Goal: Task Accomplishment & Management: Manage account settings

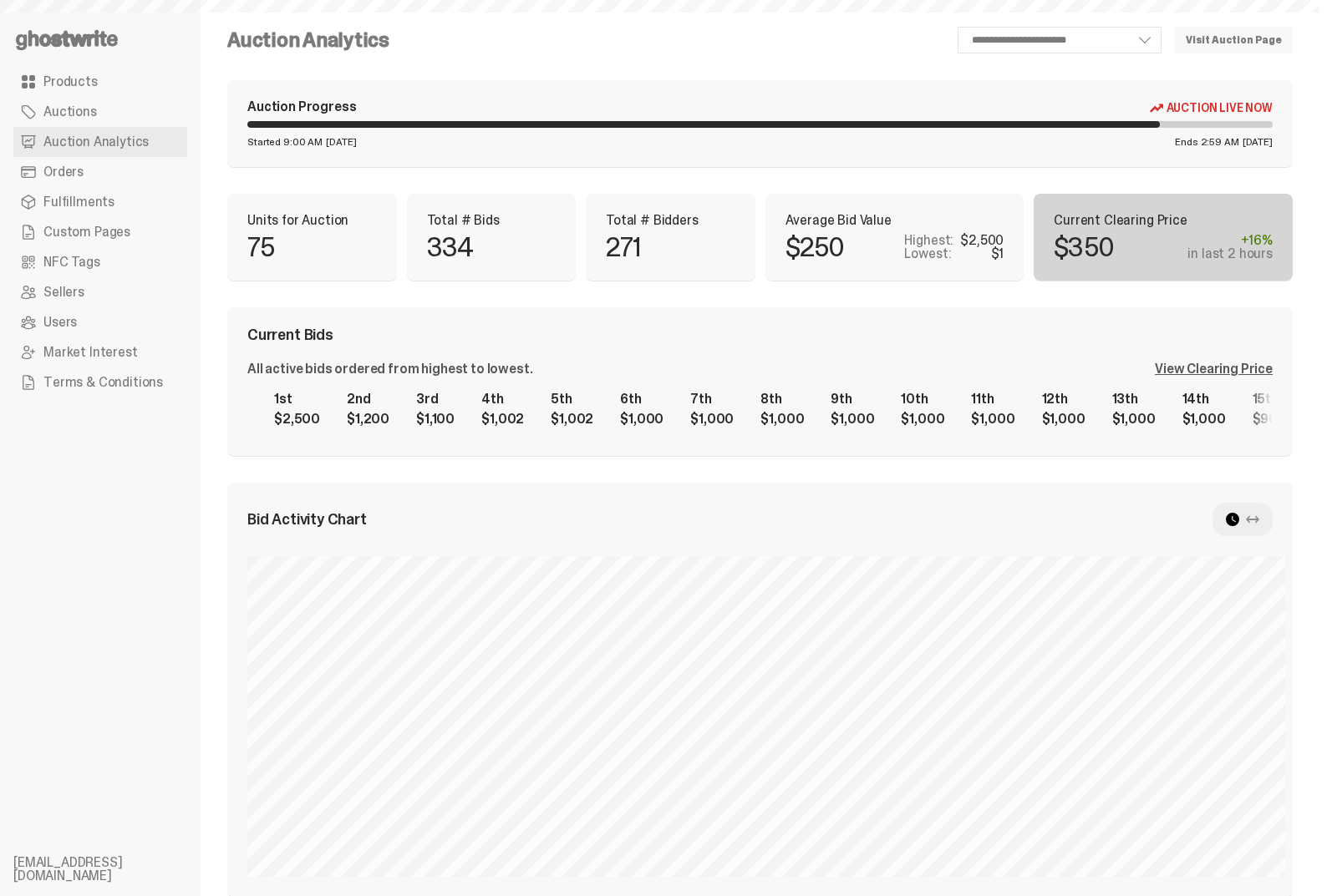
select select "**"
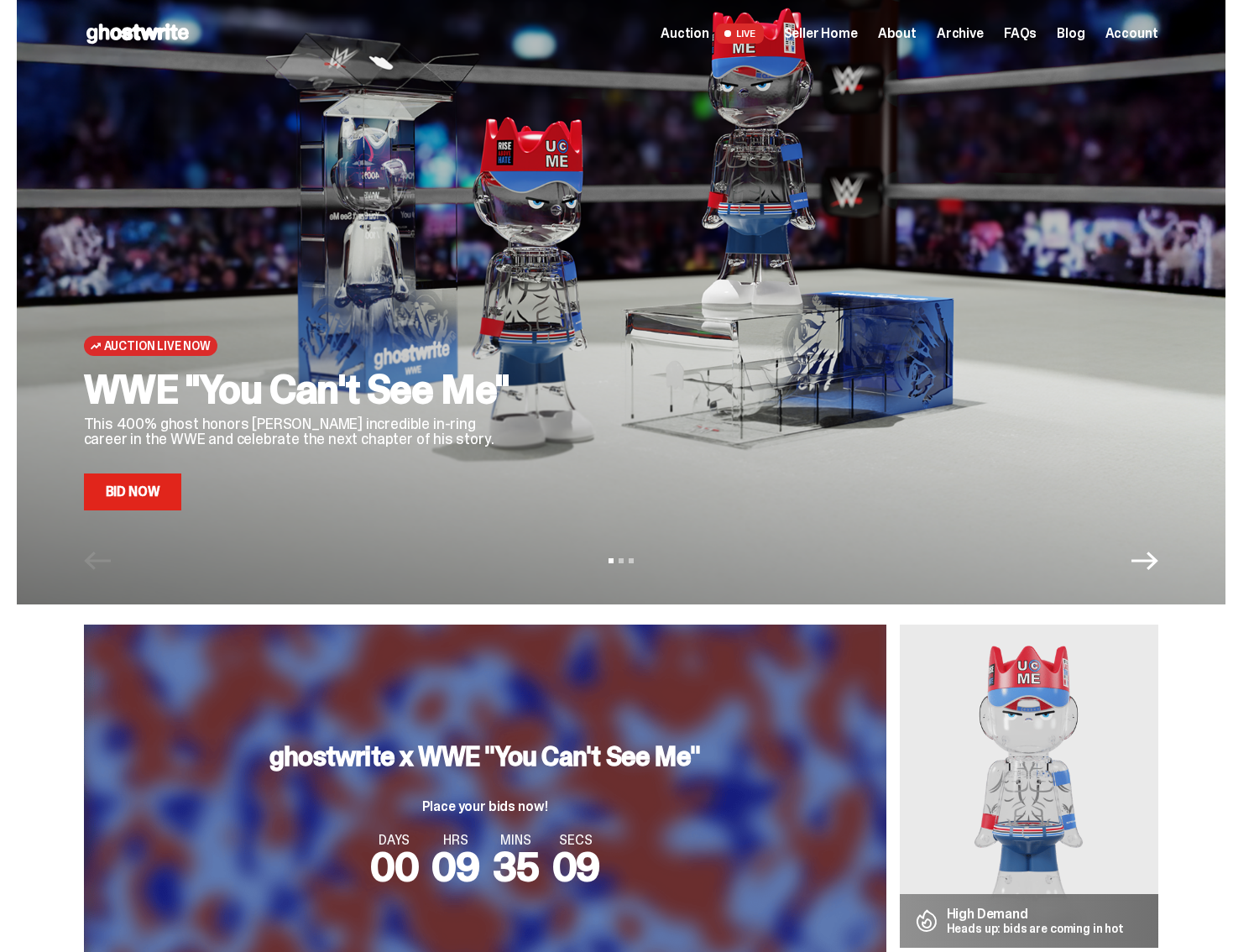
click at [152, 479] on link "Bid Now" at bounding box center [134, 492] width 99 height 37
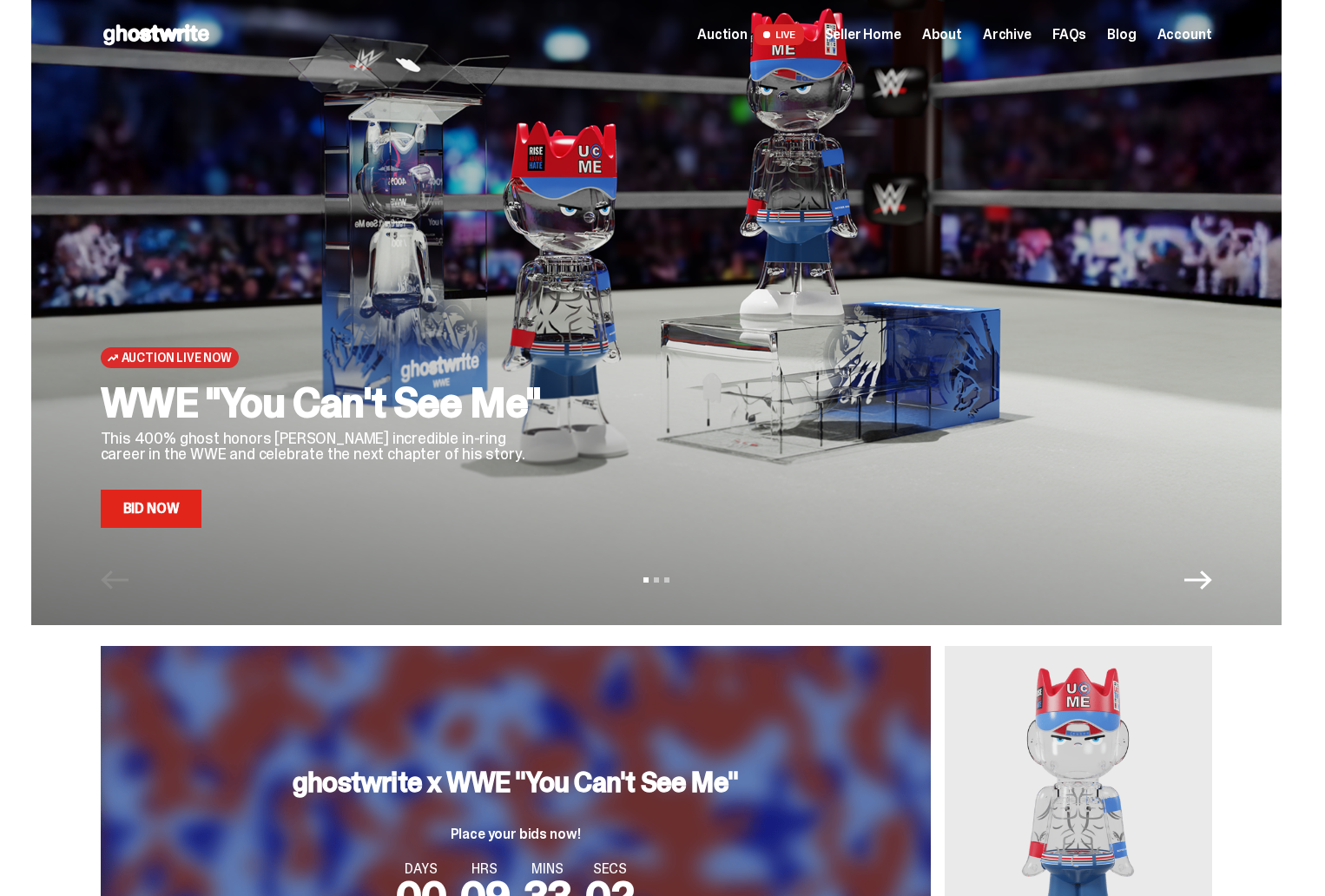
click at [881, 36] on span "Seller Home" at bounding box center [863, 34] width 76 height 14
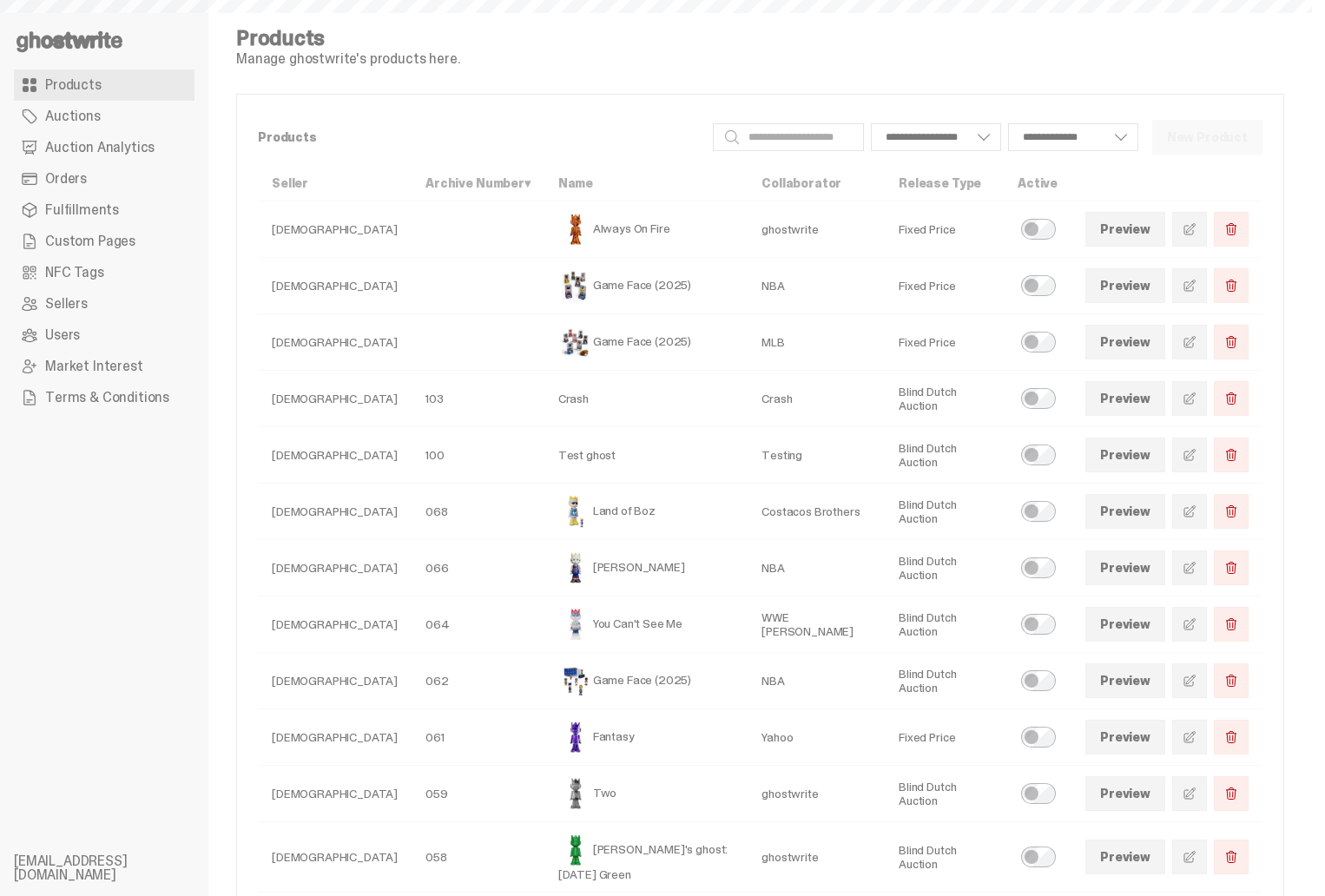
select select
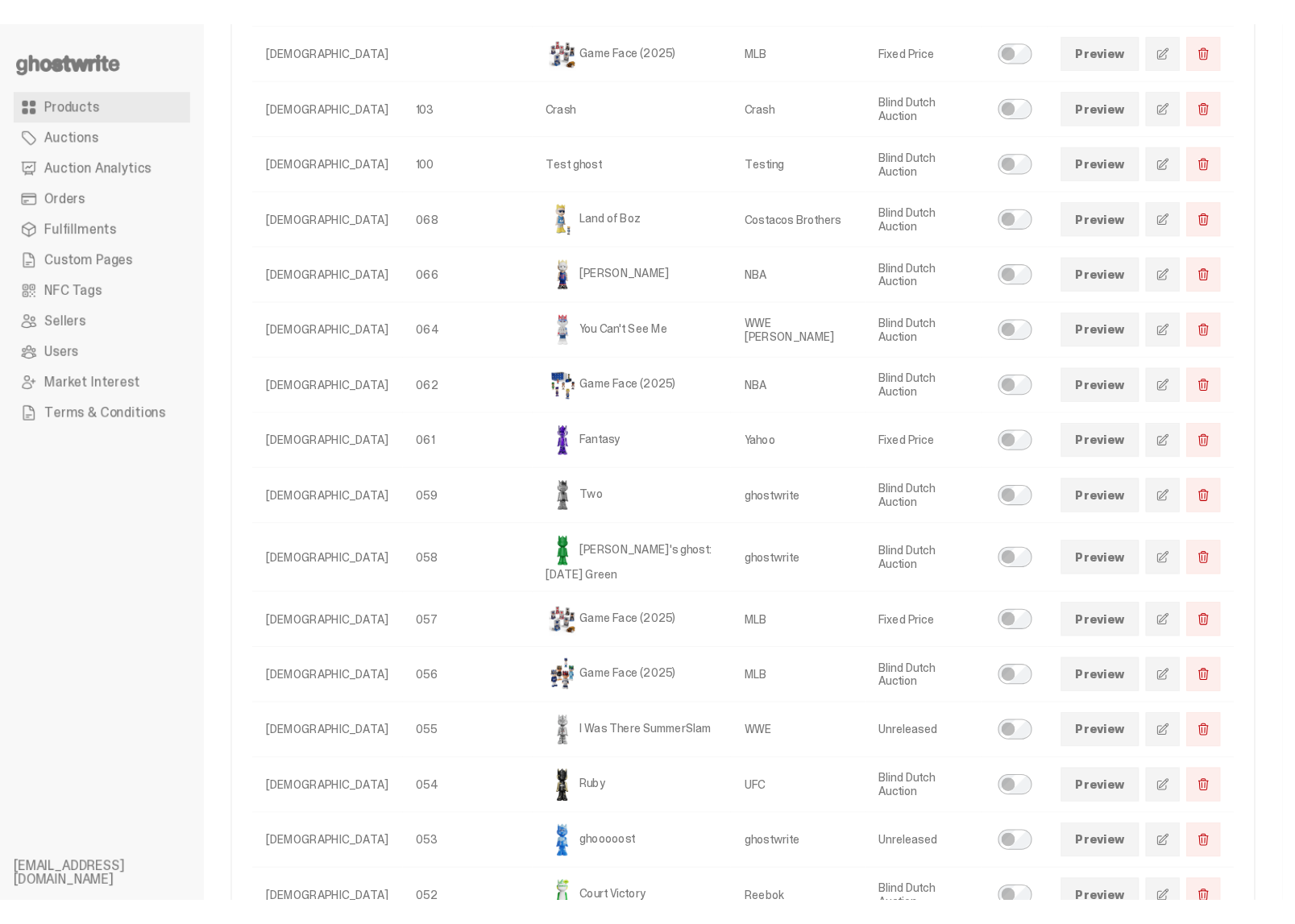
scroll to position [241, 0]
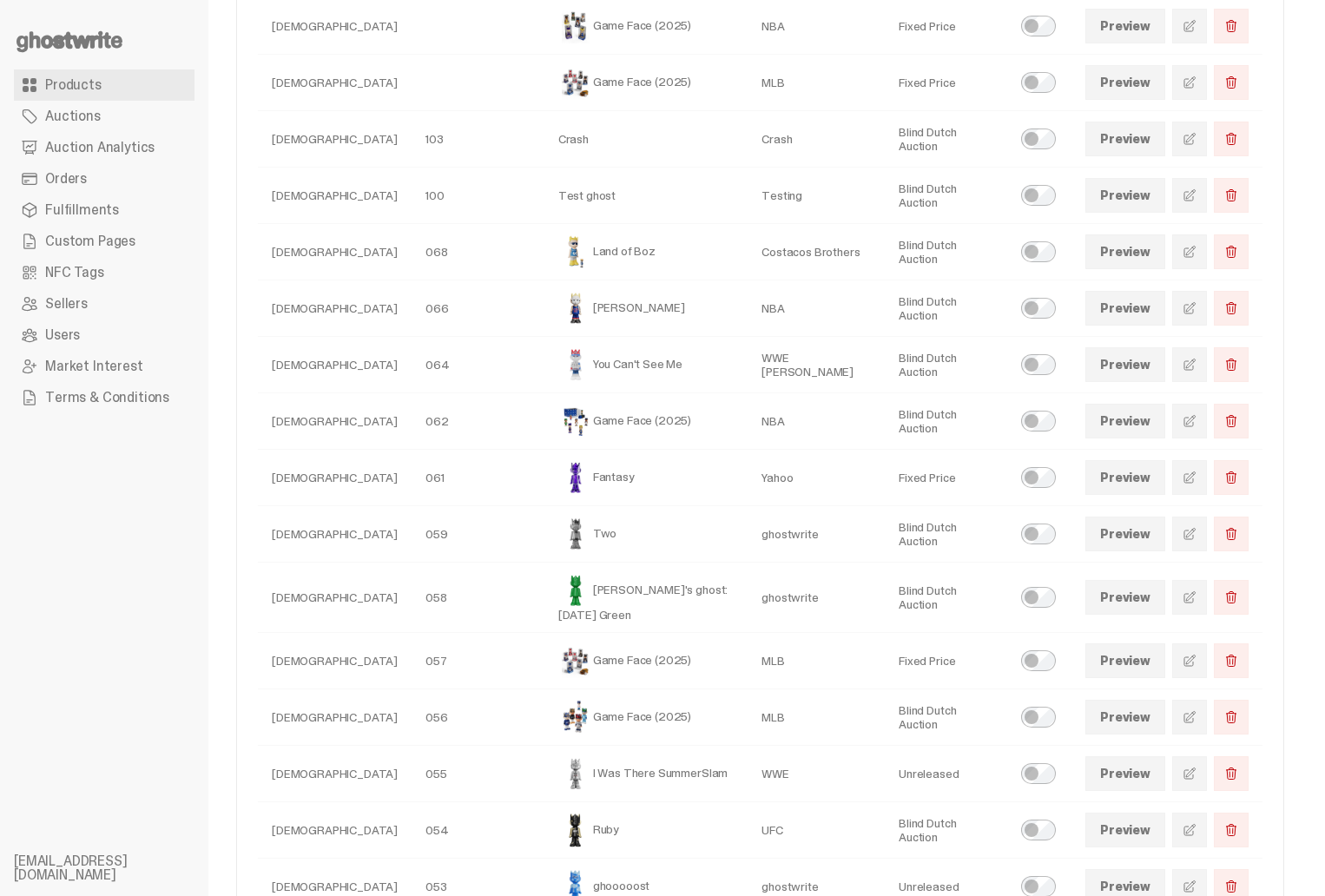
click at [1137, 362] on link "Preview" at bounding box center [1125, 364] width 80 height 34
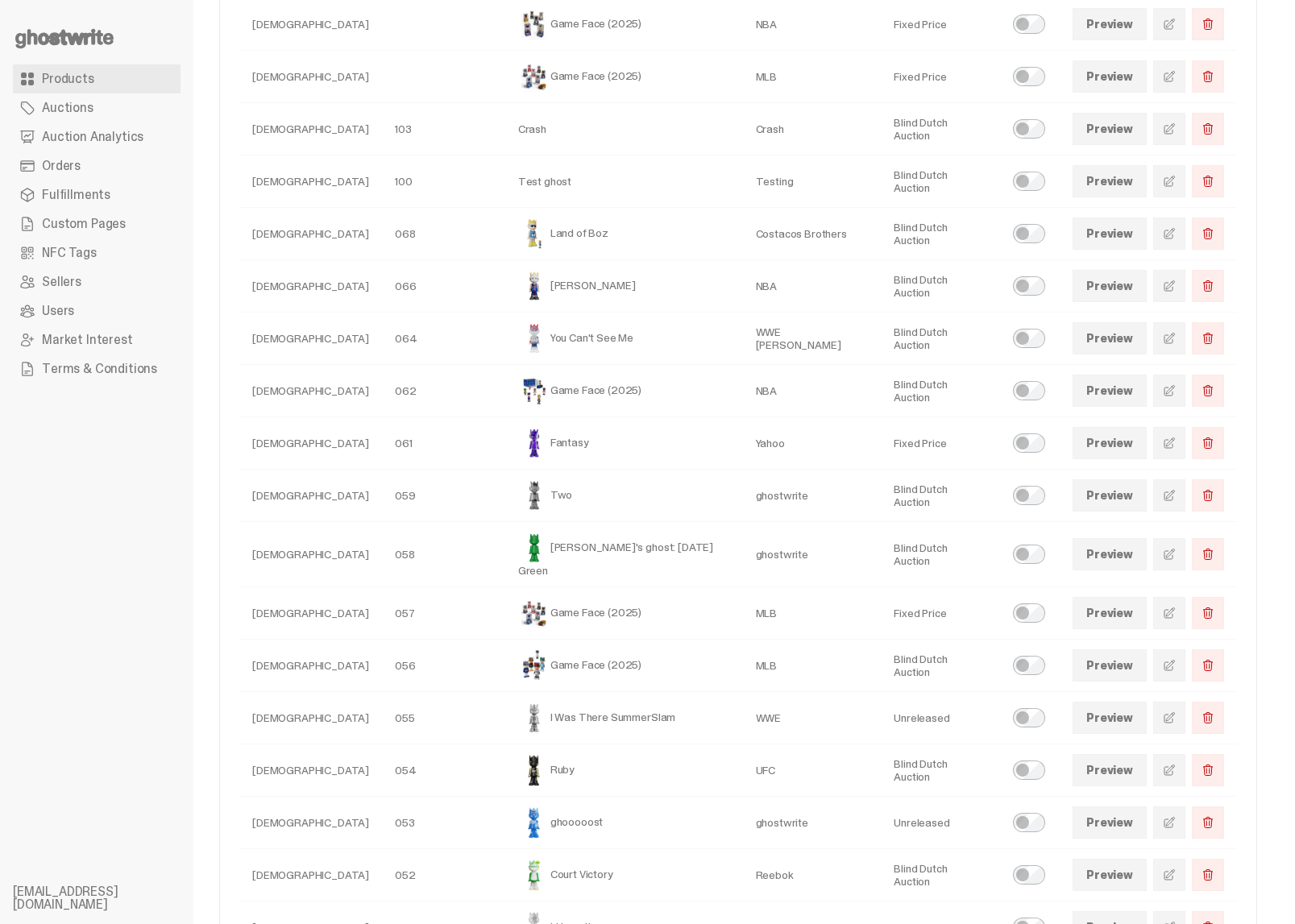
scroll to position [0, 0]
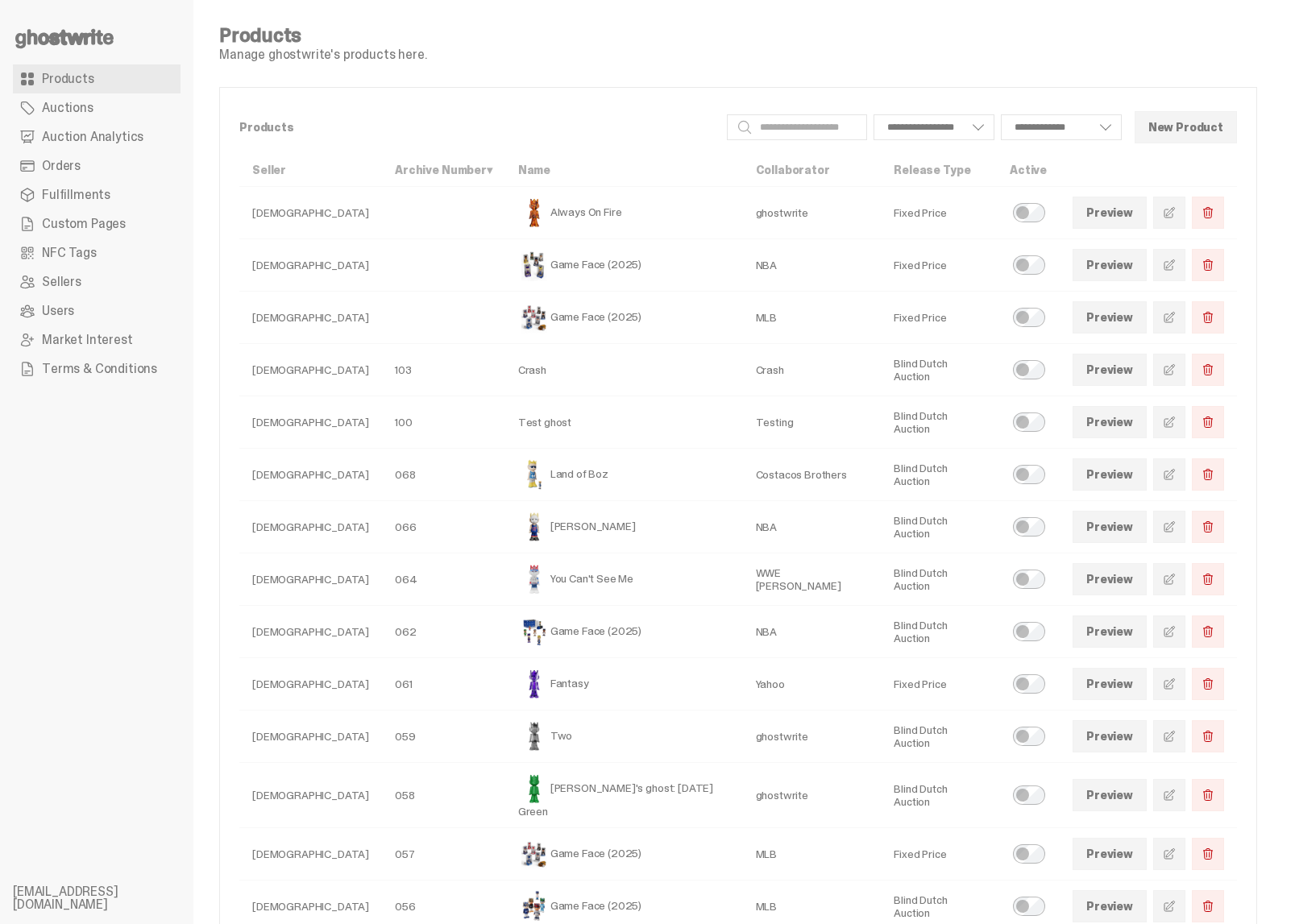
click at [1175, 578] on span at bounding box center [1169, 579] width 13 height 13
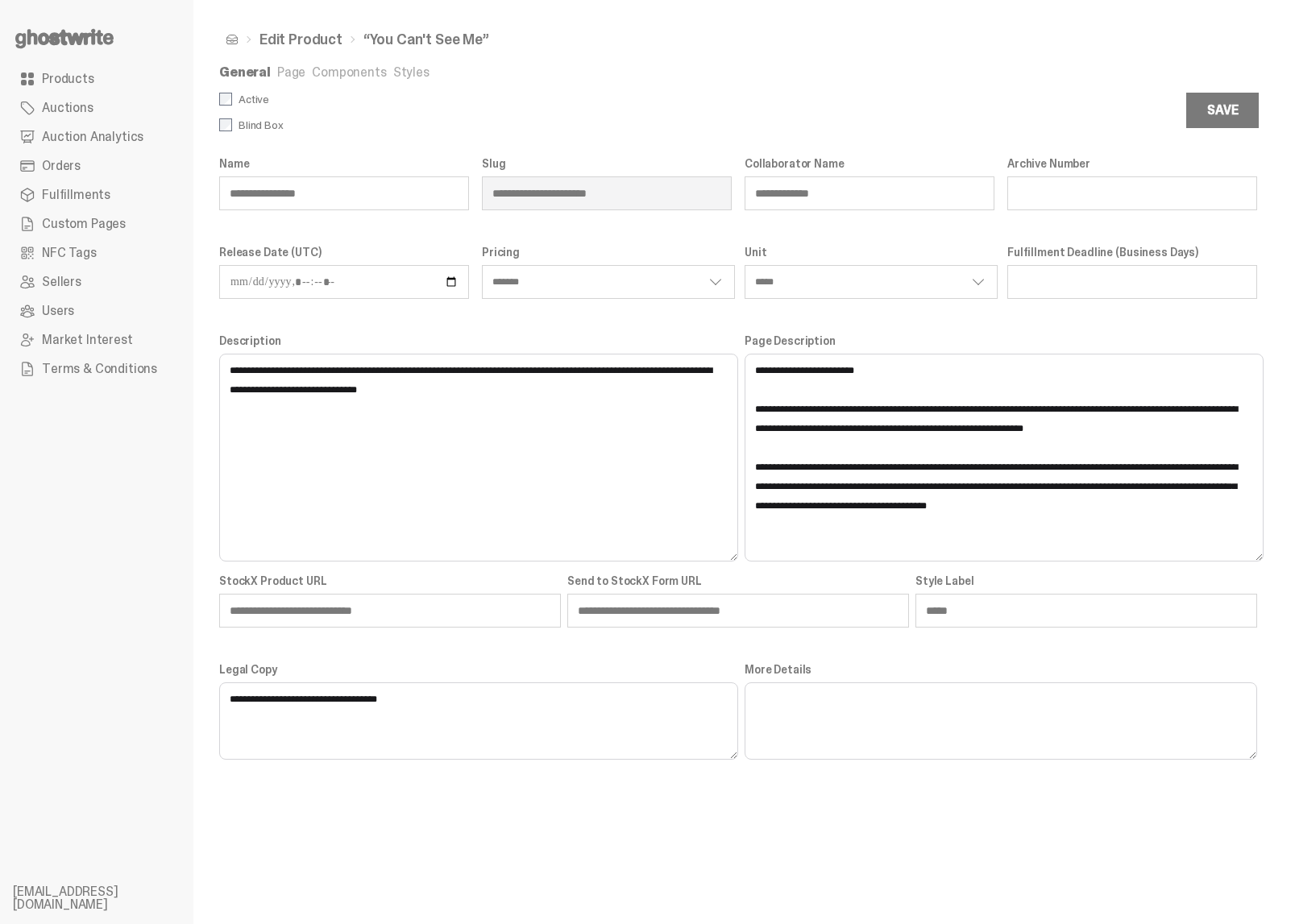
click at [347, 76] on link "Components" at bounding box center [349, 72] width 75 height 17
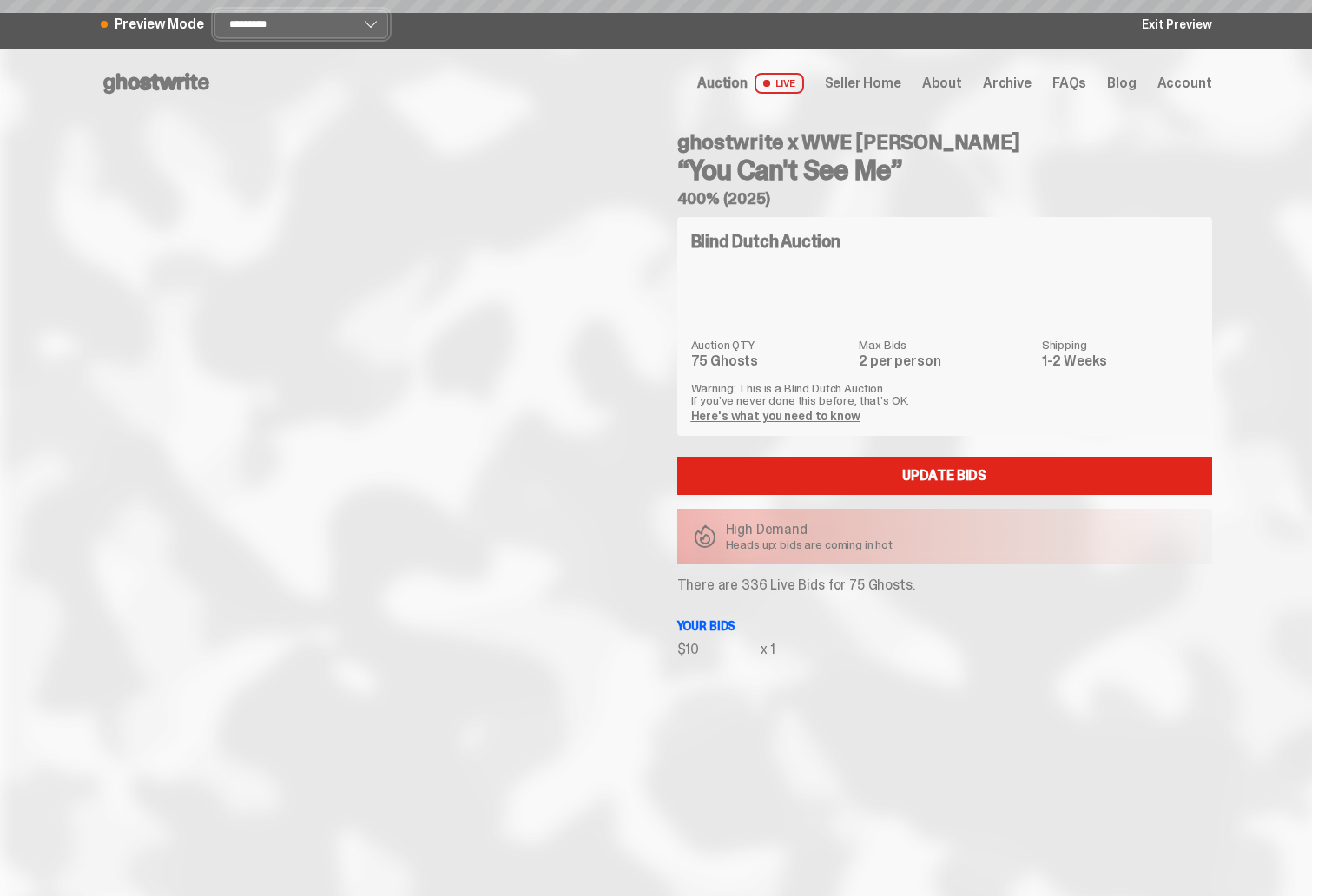
click at [256, 20] on select "**********" at bounding box center [301, 24] width 173 height 27
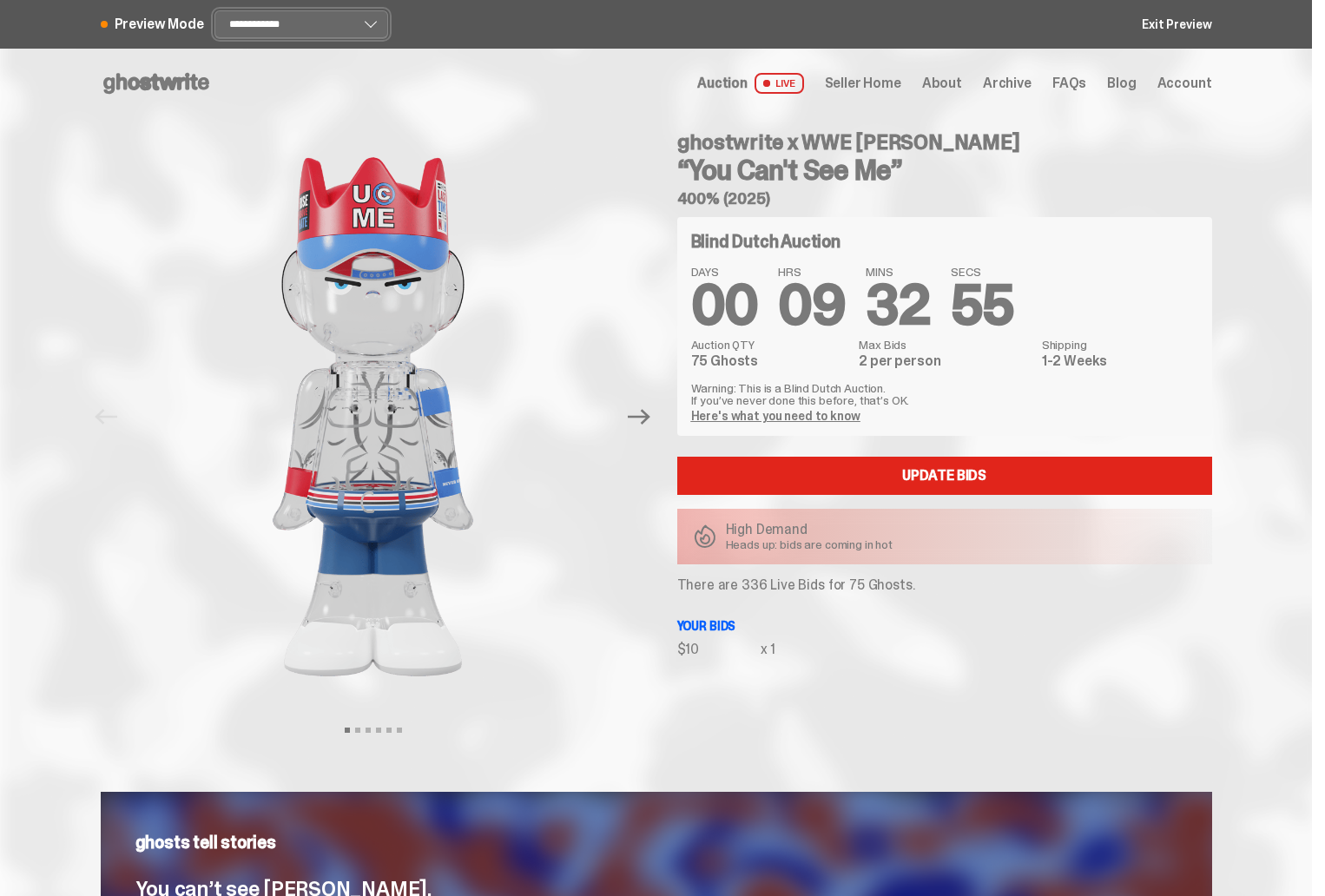
click at [218, 11] on select "**********" at bounding box center [301, 24] width 173 height 27
select select "*******"
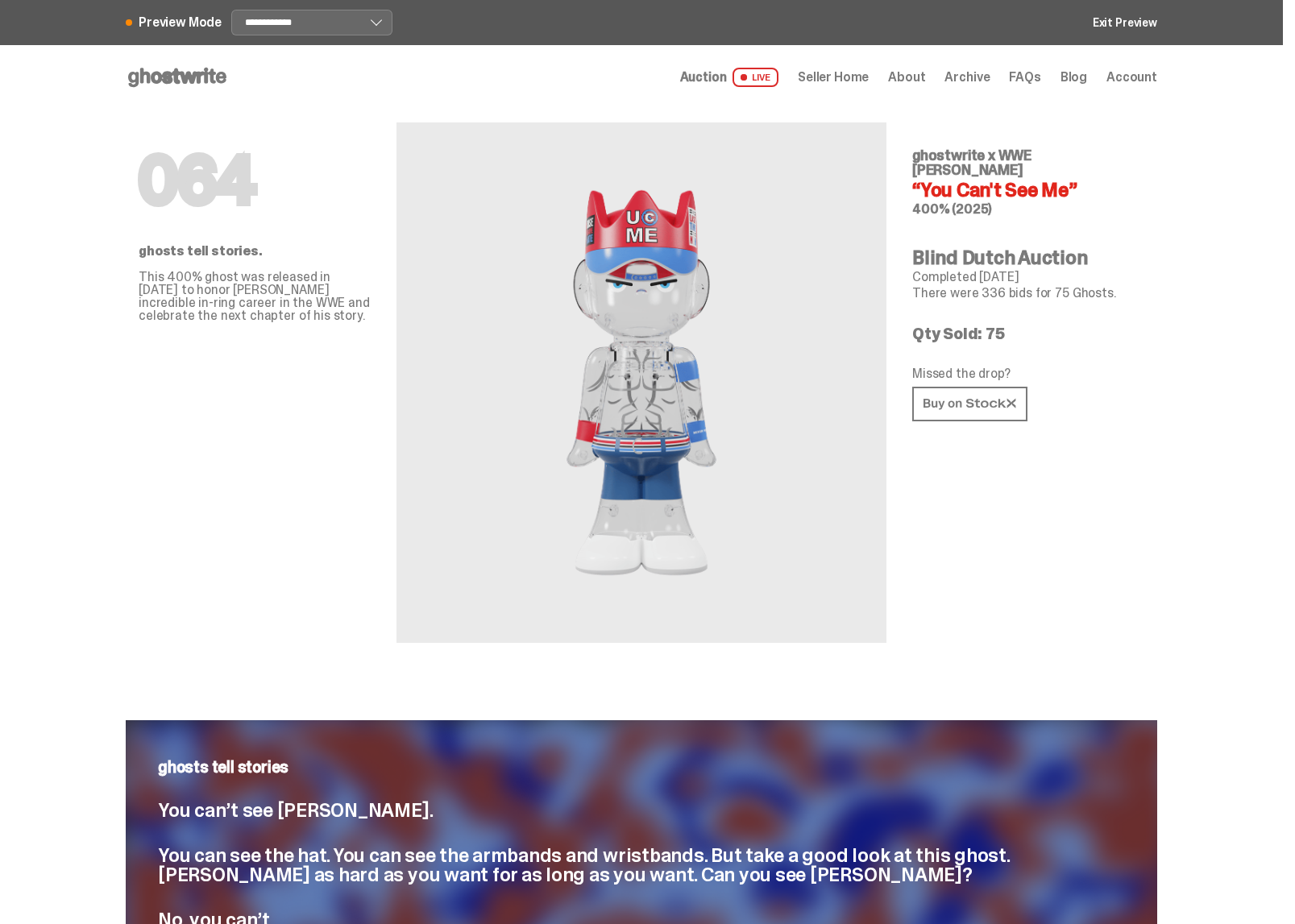
click at [988, 617] on div "064 ghostwrite x WWE John Cena “You Can't See Me” 400% (2025) Blind Dutch Aucti…" at bounding box center [1028, 376] width 232 height 533
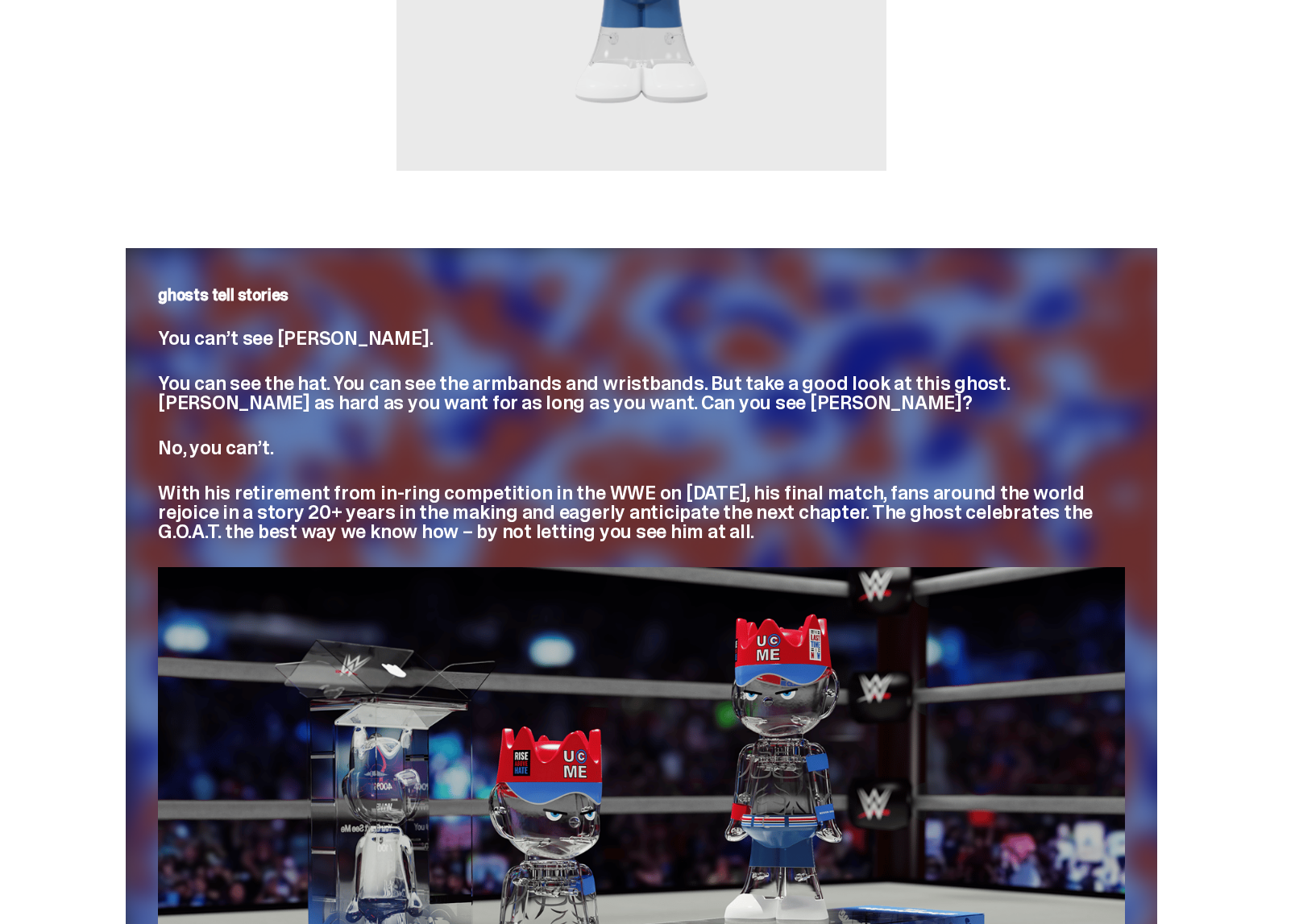
scroll to position [630, 0]
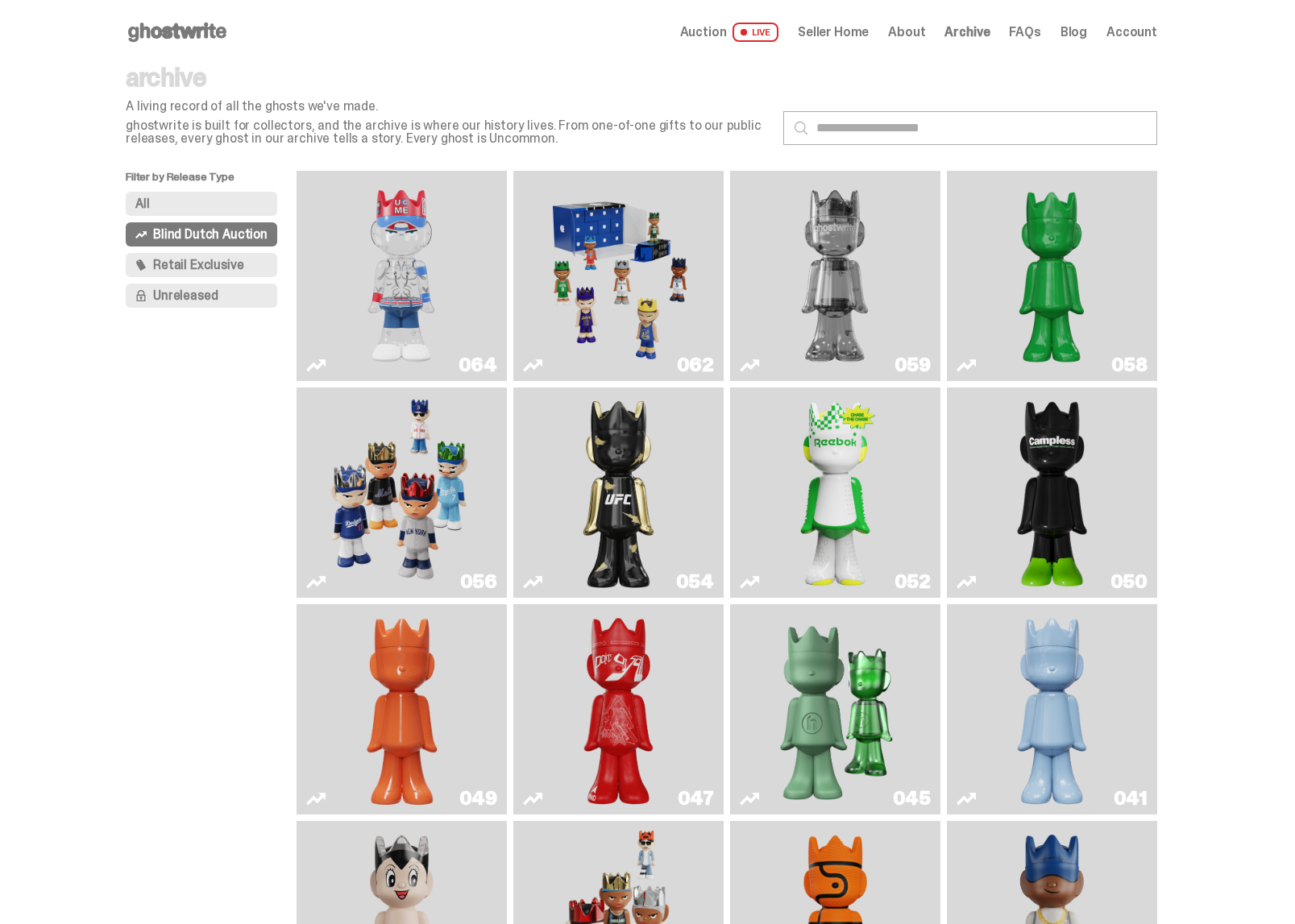
click at [1026, 34] on span "FAQs" at bounding box center [1024, 32] width 32 height 13
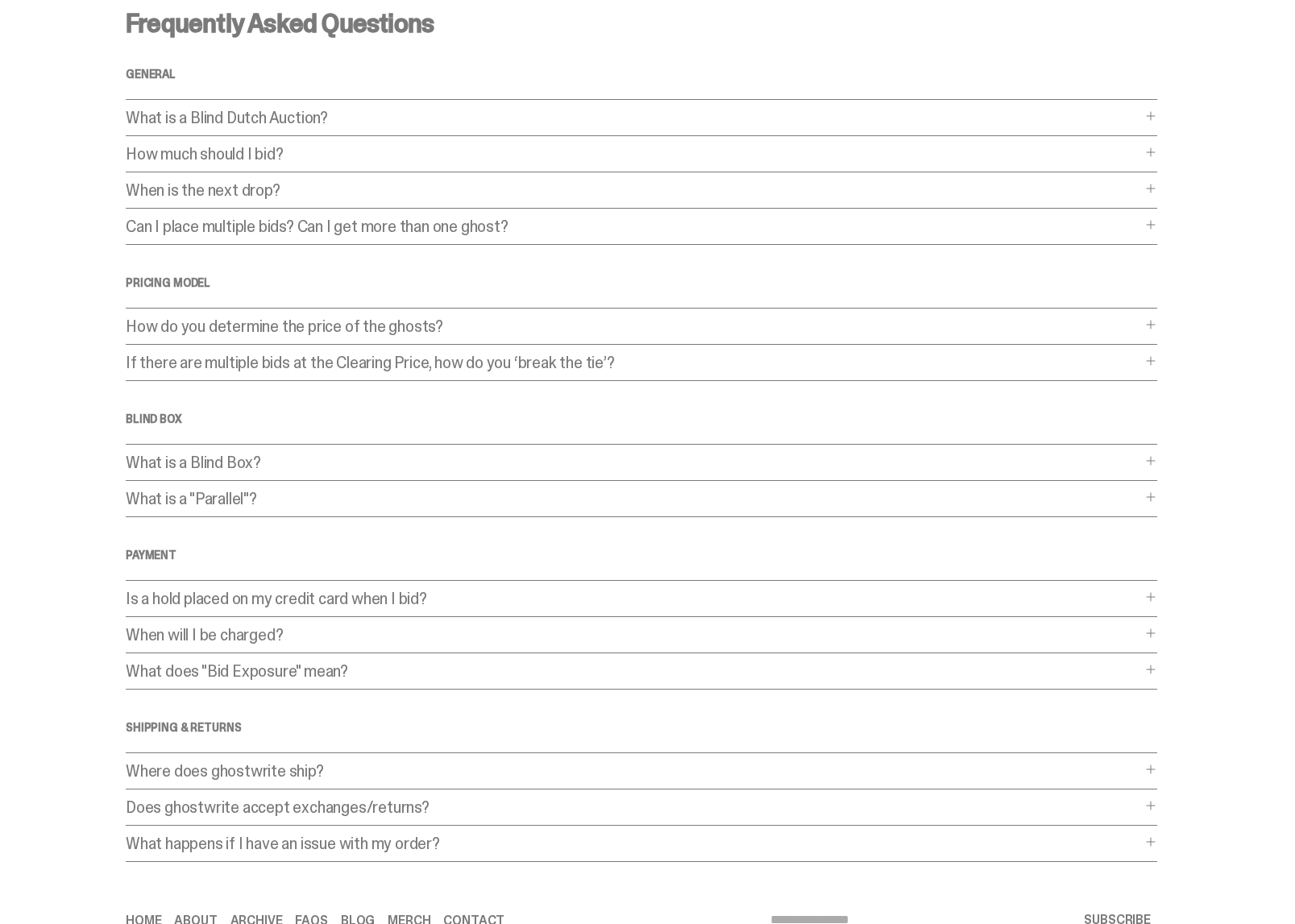
scroll to position [60, 0]
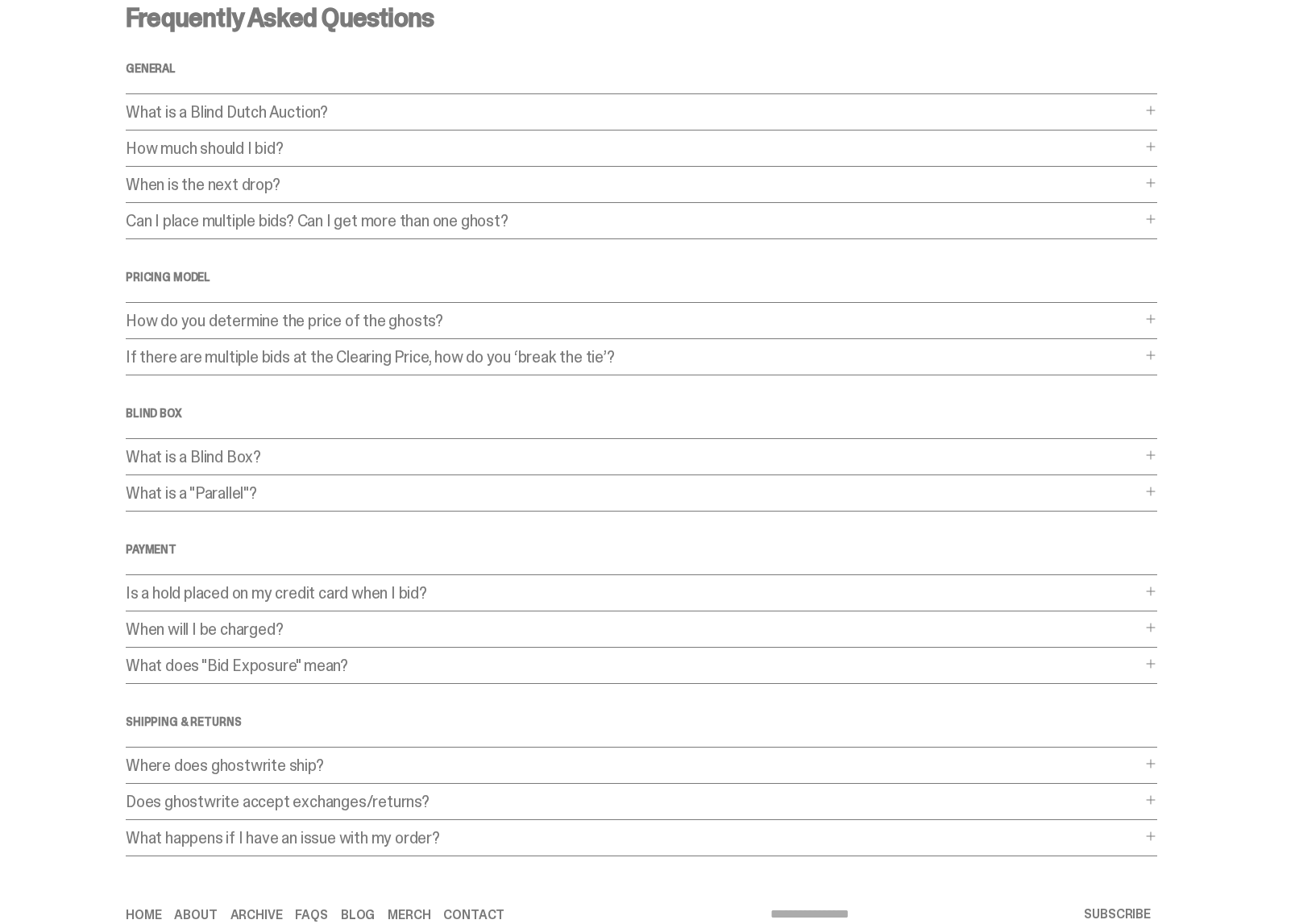
click at [423, 317] on p "How do you determine the price of the ghosts?" at bounding box center [633, 321] width 1015 height 16
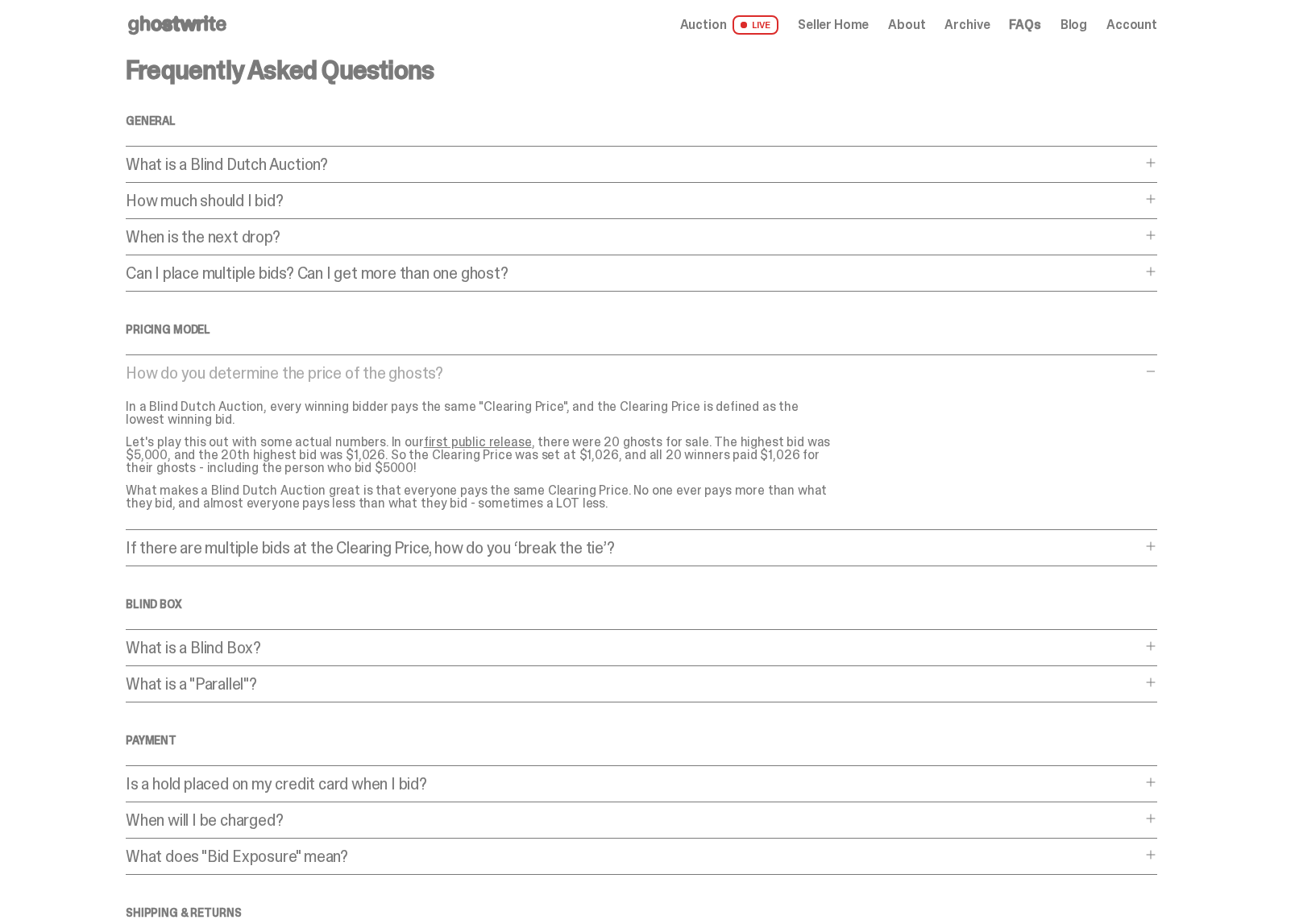
scroll to position [0, 0]
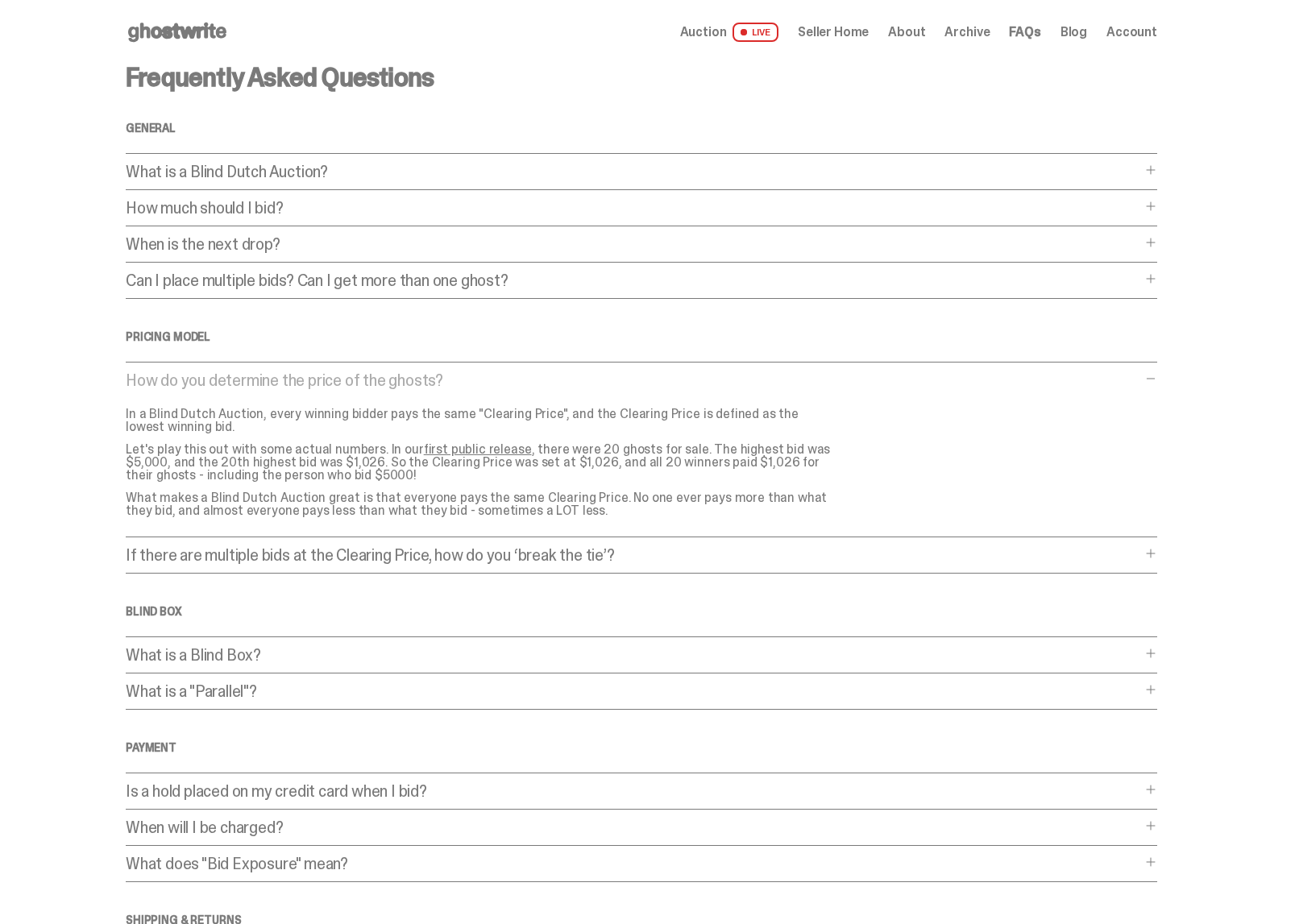
click at [359, 170] on p "What is a Blind Dutch Auction?" at bounding box center [633, 172] width 1015 height 16
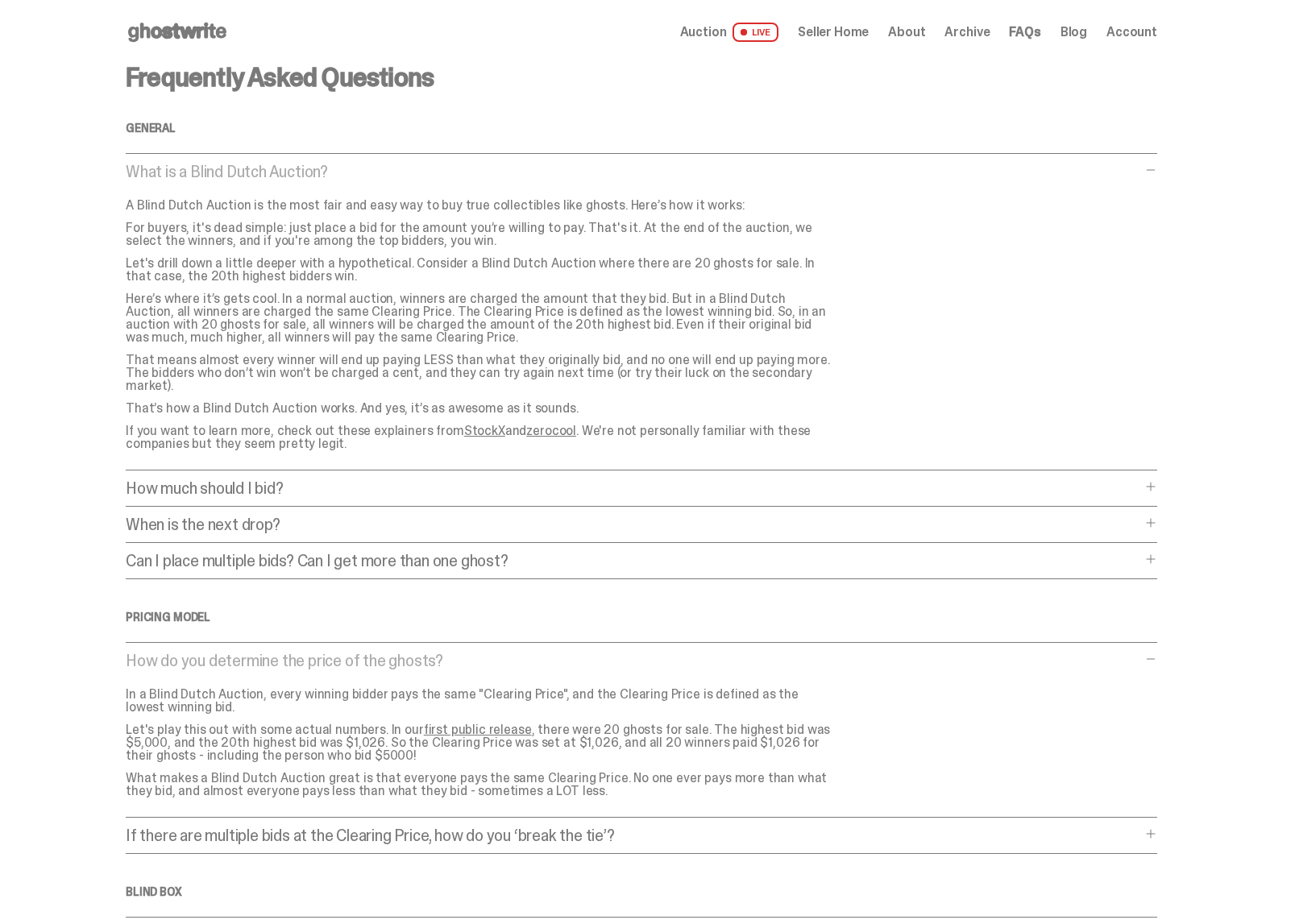
click at [365, 480] on p "How much should I bid?" at bounding box center [633, 488] width 1015 height 16
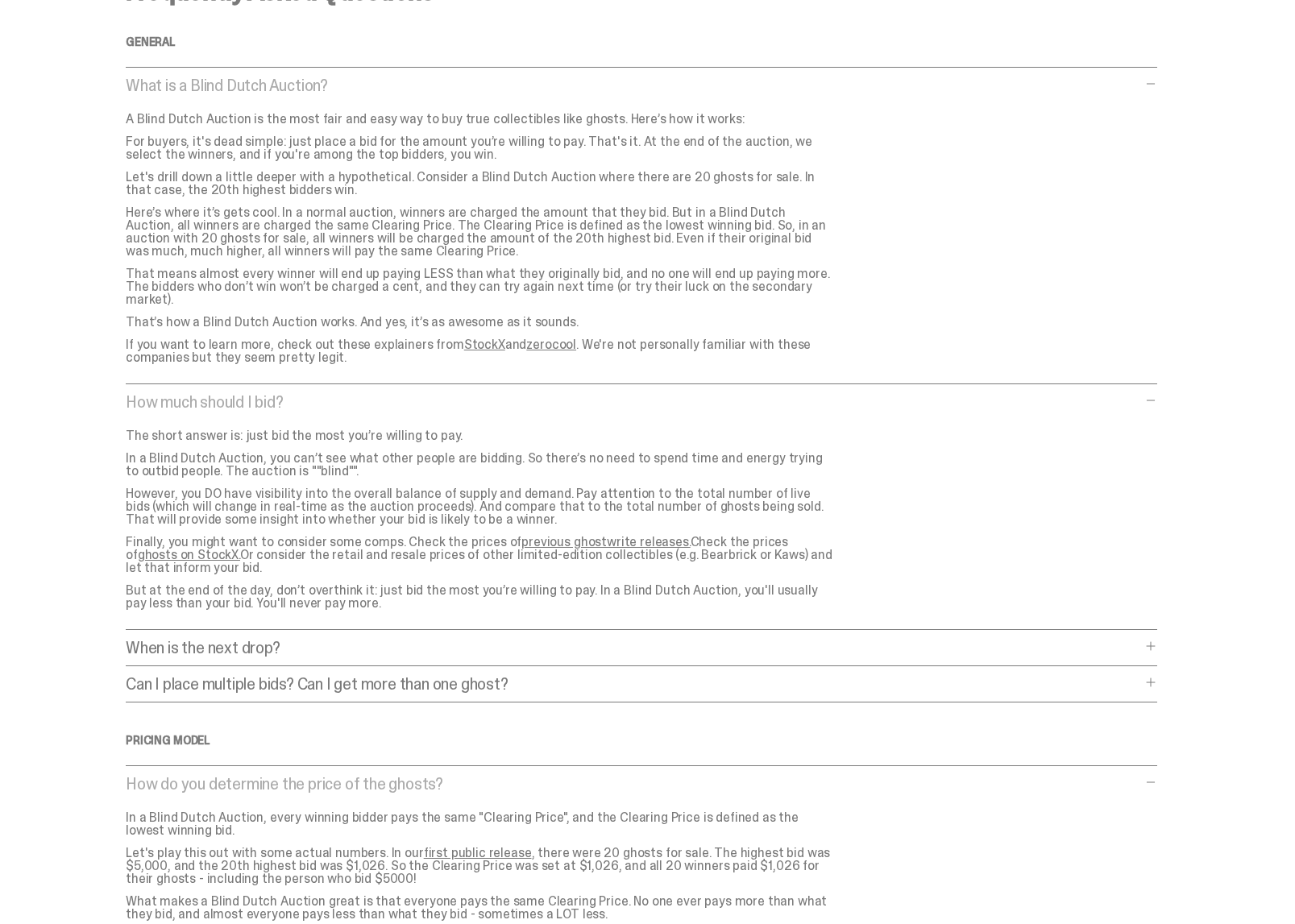
scroll to position [106, 0]
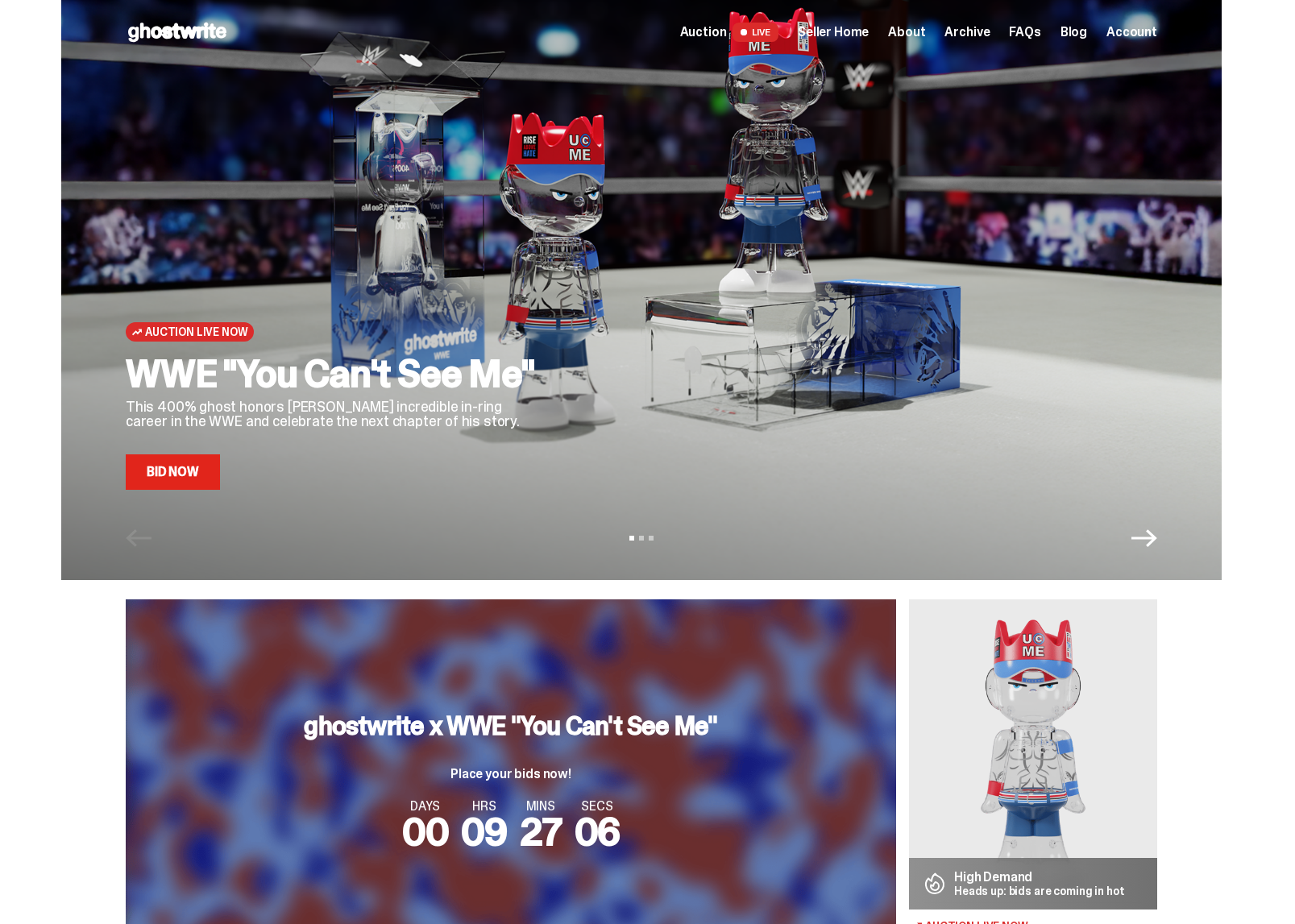
click at [1151, 544] on icon "Next" at bounding box center [1144, 538] width 25 height 25
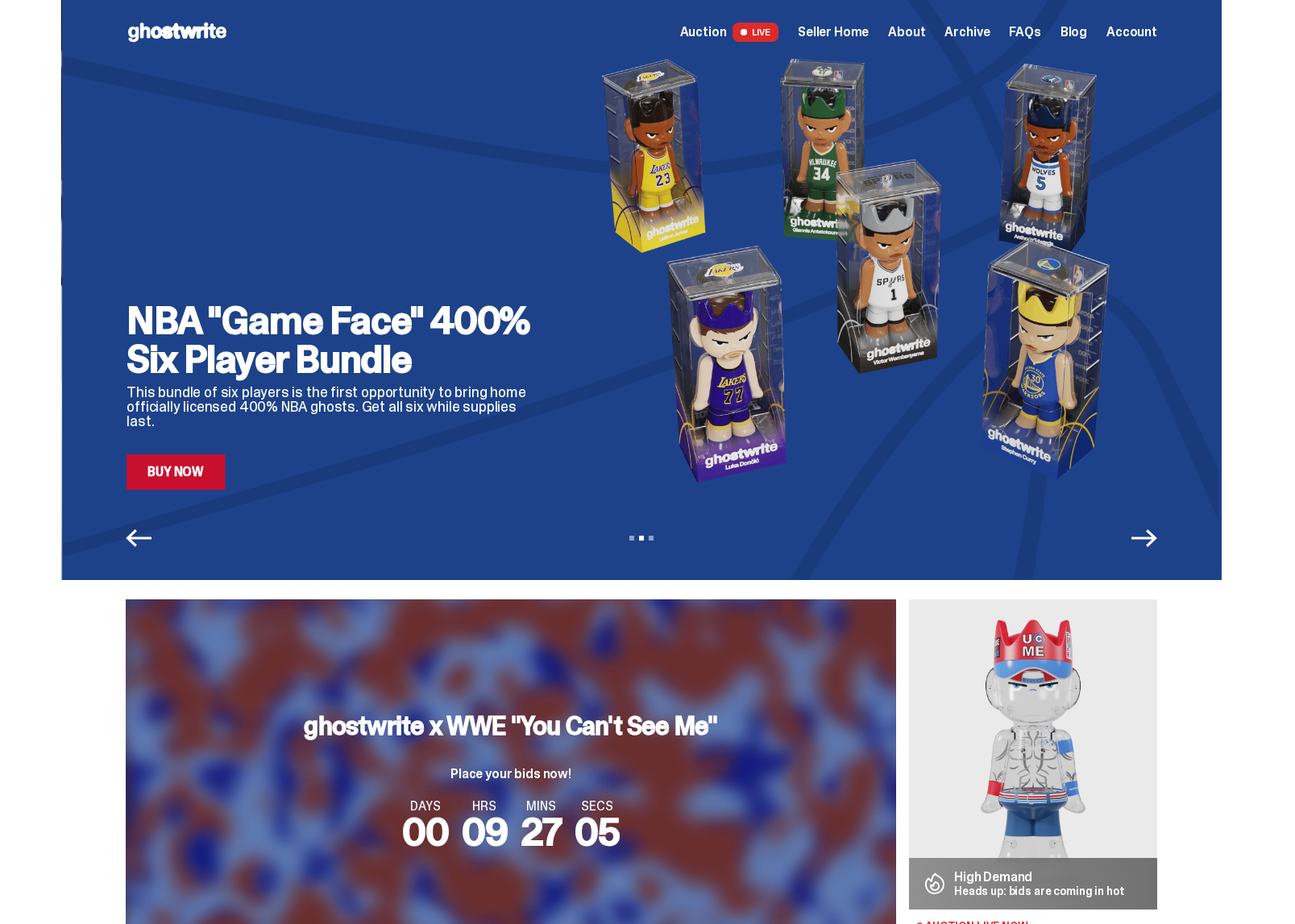
click at [1151, 544] on icon "Next" at bounding box center [1144, 538] width 25 height 25
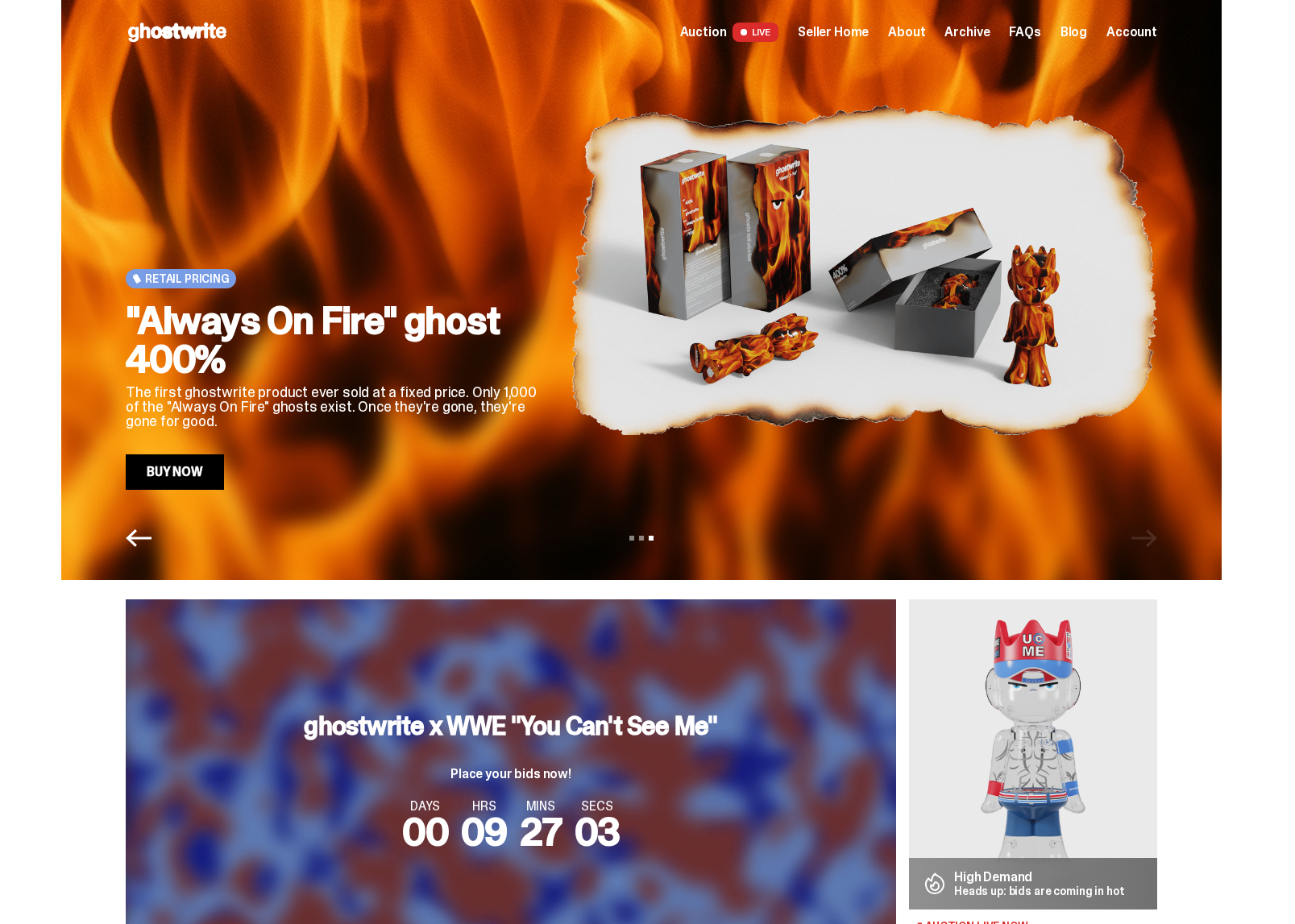
click at [151, 537] on icon "Previous" at bounding box center [138, 538] width 25 height 18
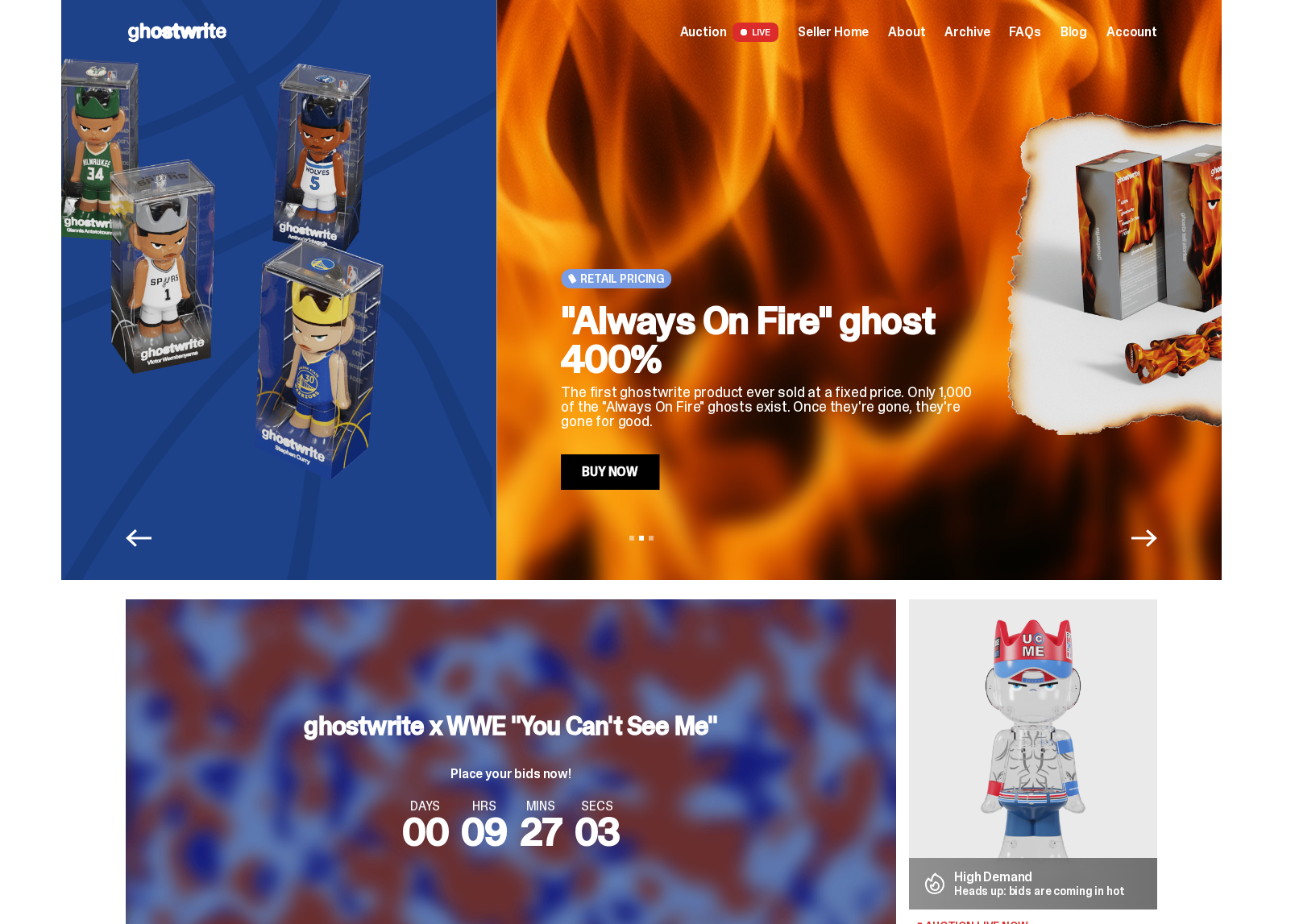
click at [151, 537] on icon "Previous" at bounding box center [138, 538] width 25 height 18
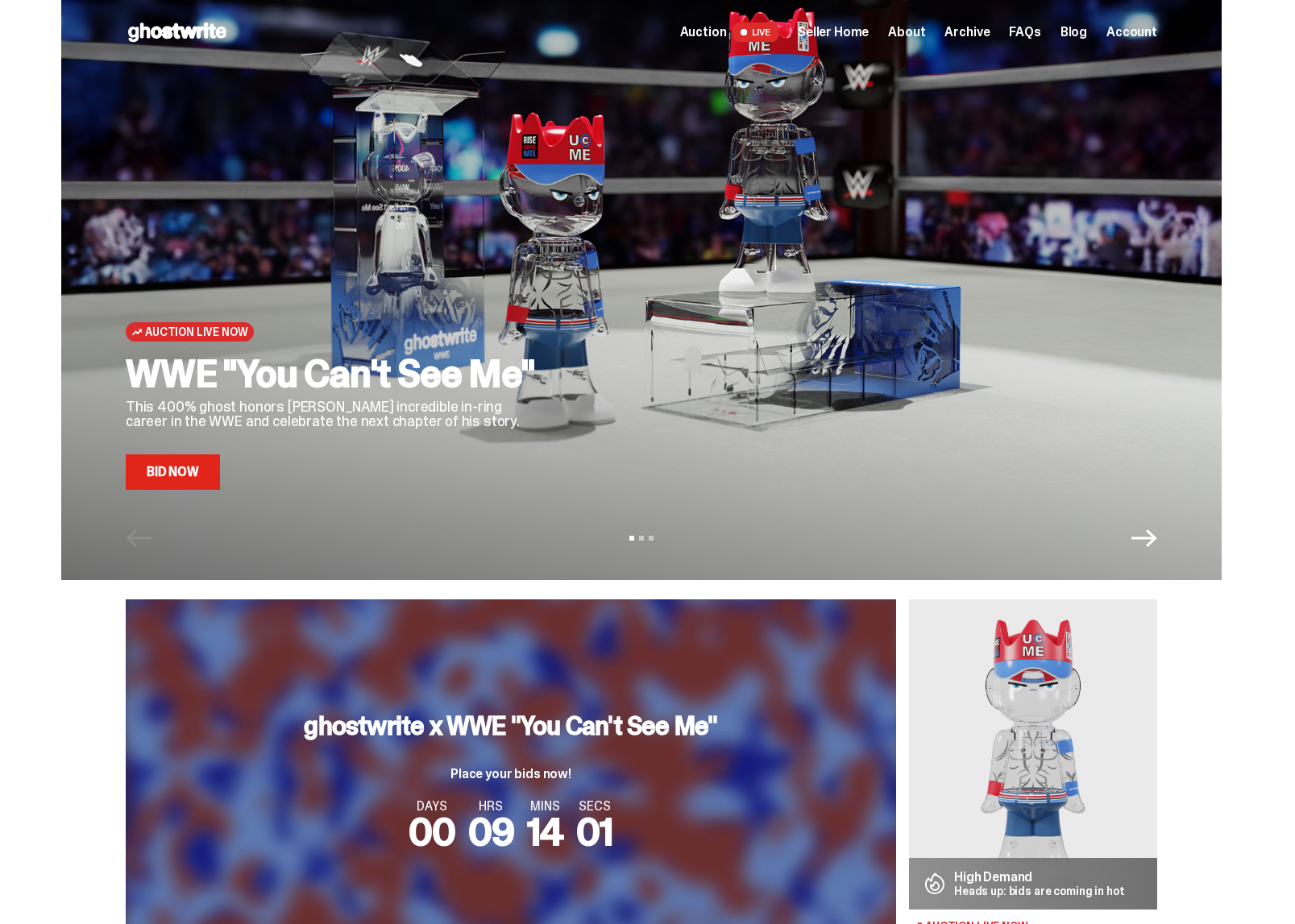
click at [183, 39] on icon at bounding box center [176, 32] width 103 height 25
click at [840, 33] on span "Seller Home" at bounding box center [833, 32] width 71 height 13
click at [868, 27] on span "Seller Home" at bounding box center [833, 32] width 71 height 13
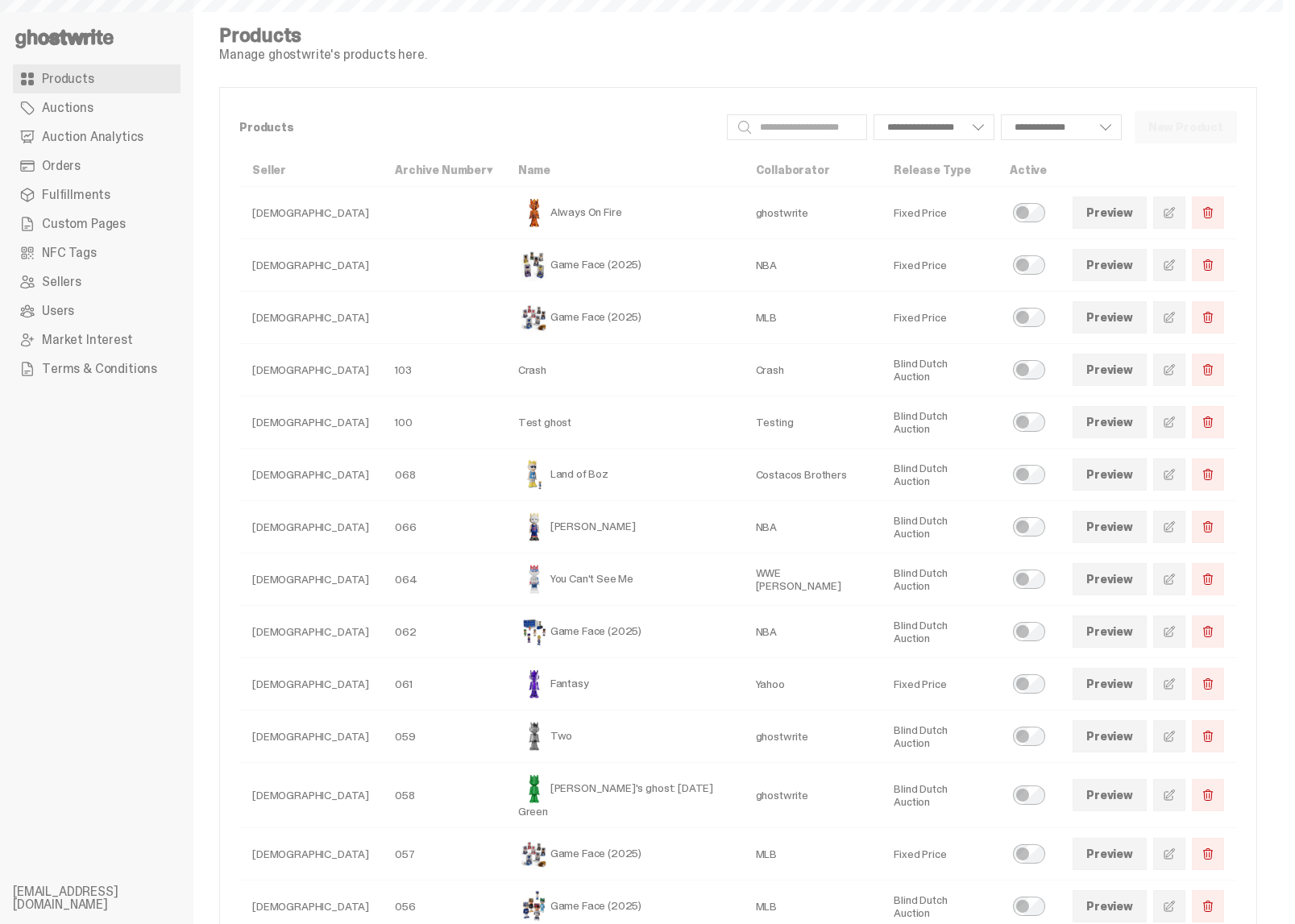
select select
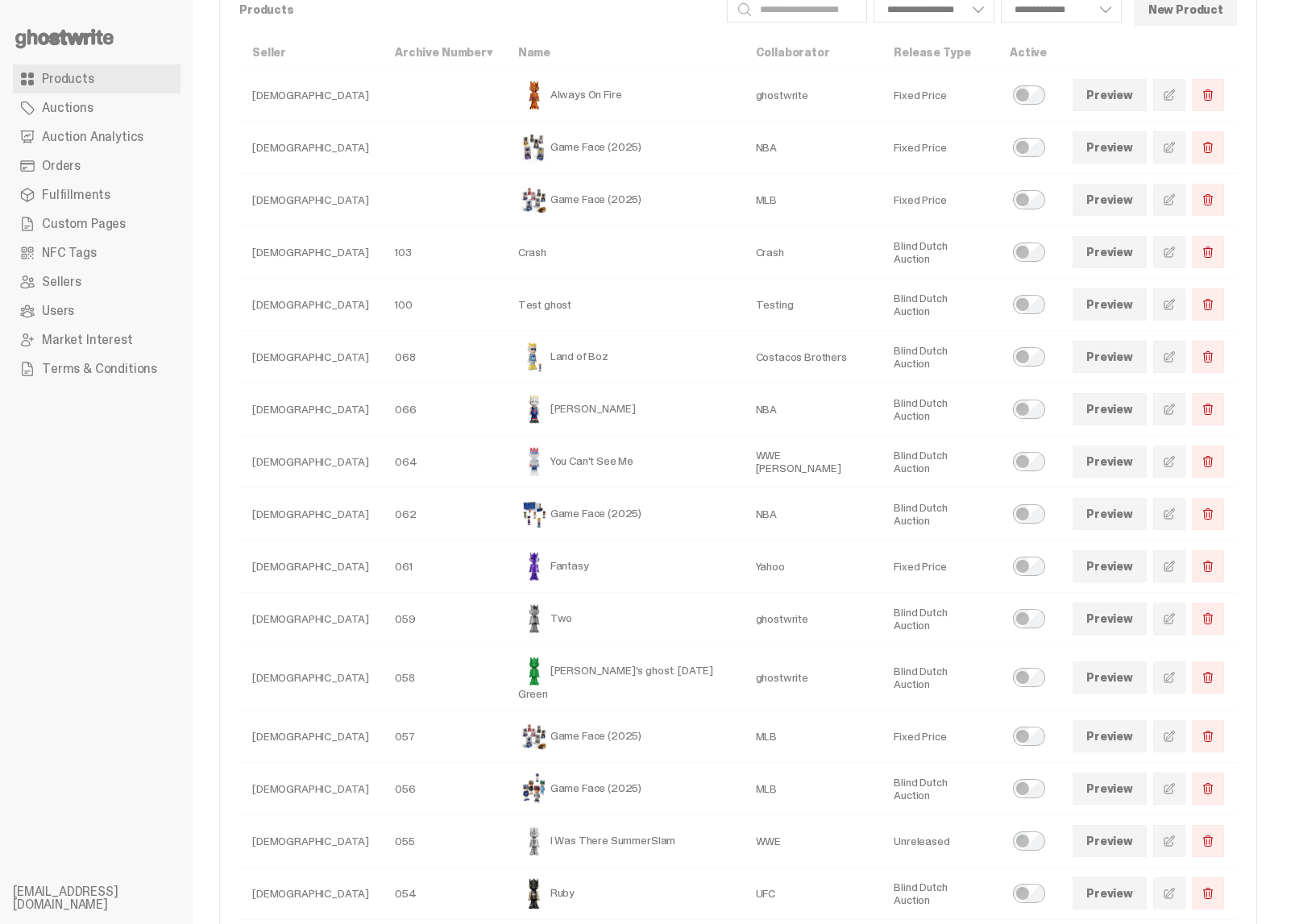
scroll to position [123, 0]
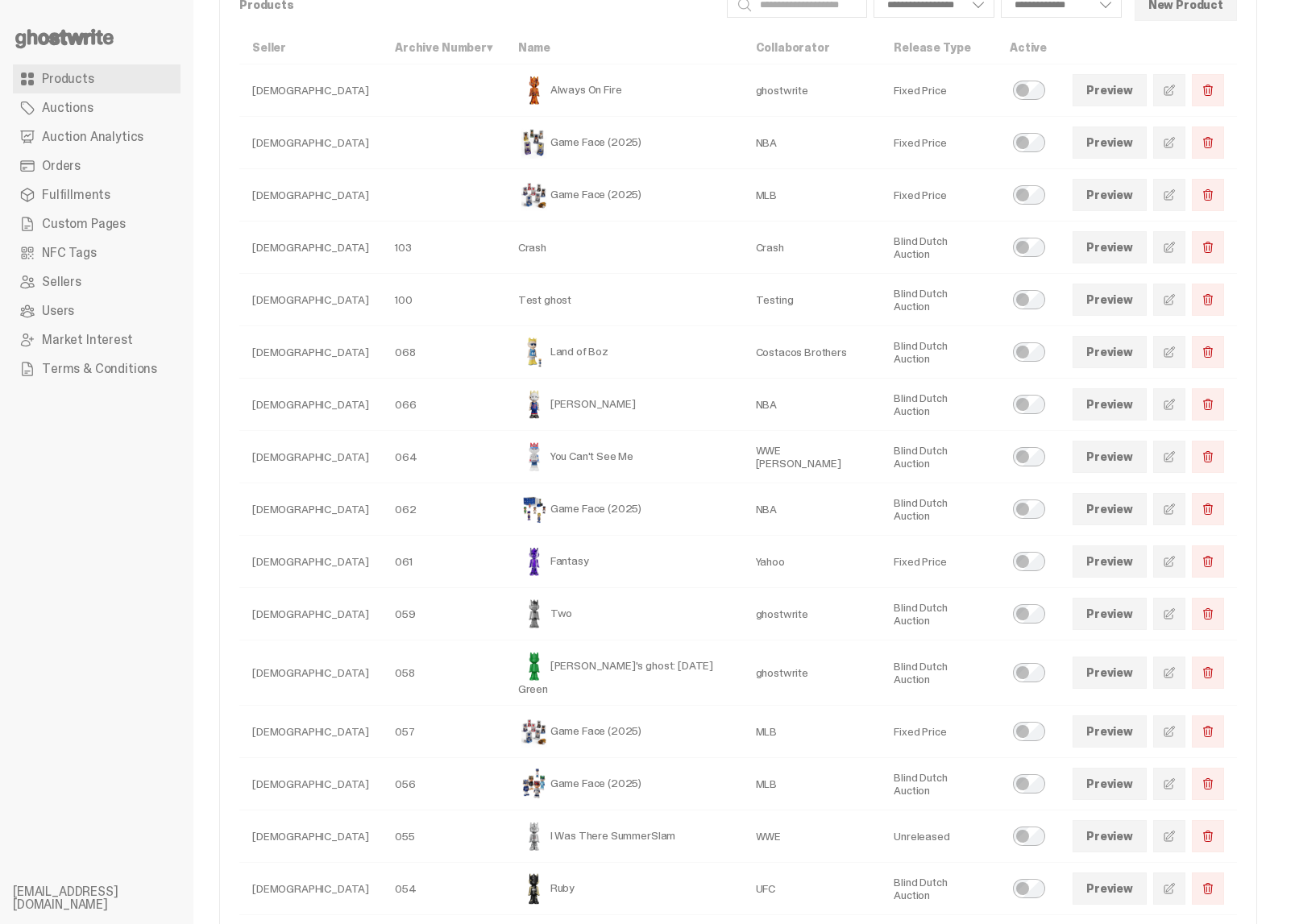
click at [1185, 444] on link at bounding box center [1169, 456] width 32 height 32
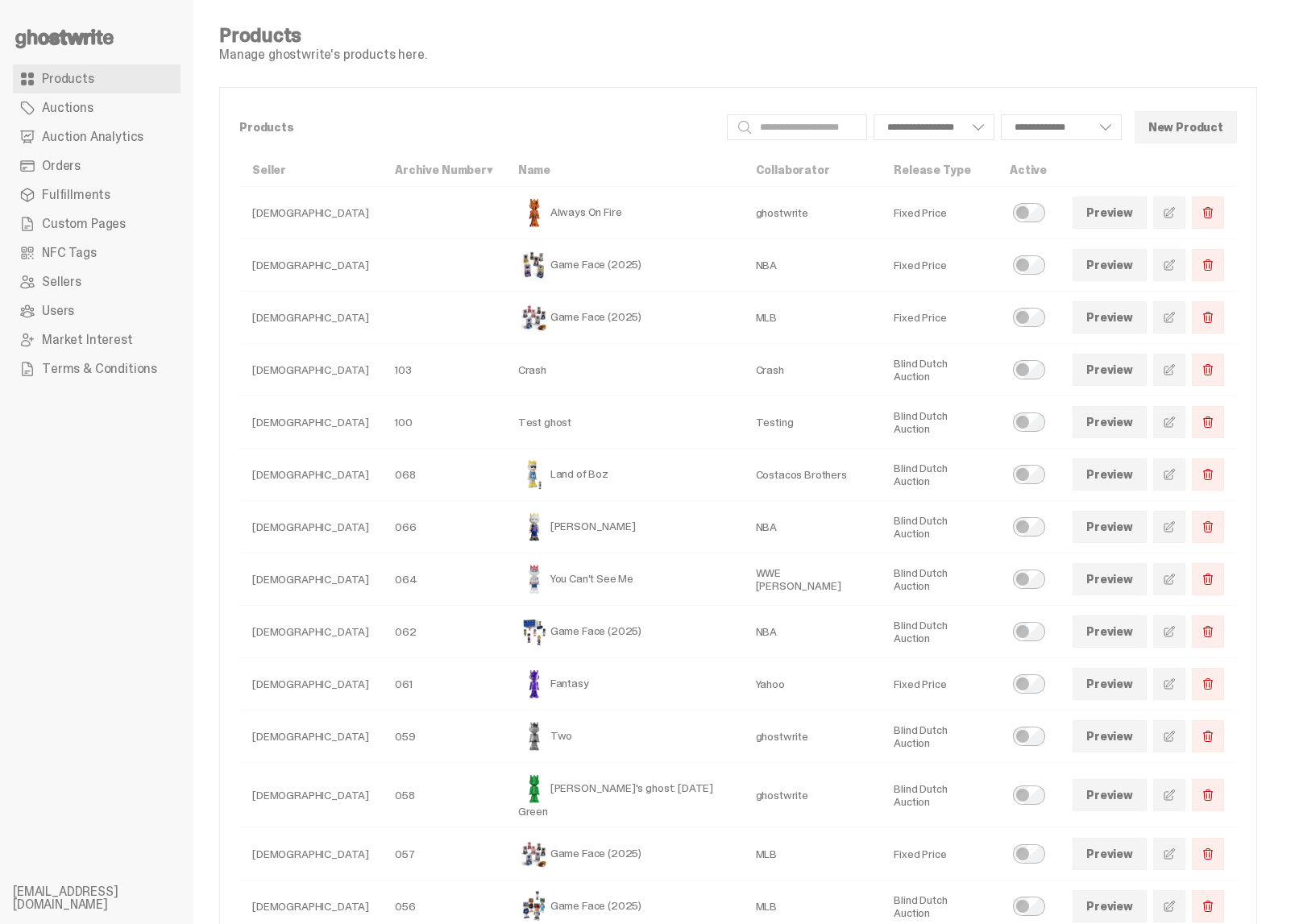
click at [1136, 589] on link "Preview" at bounding box center [1110, 579] width 75 height 32
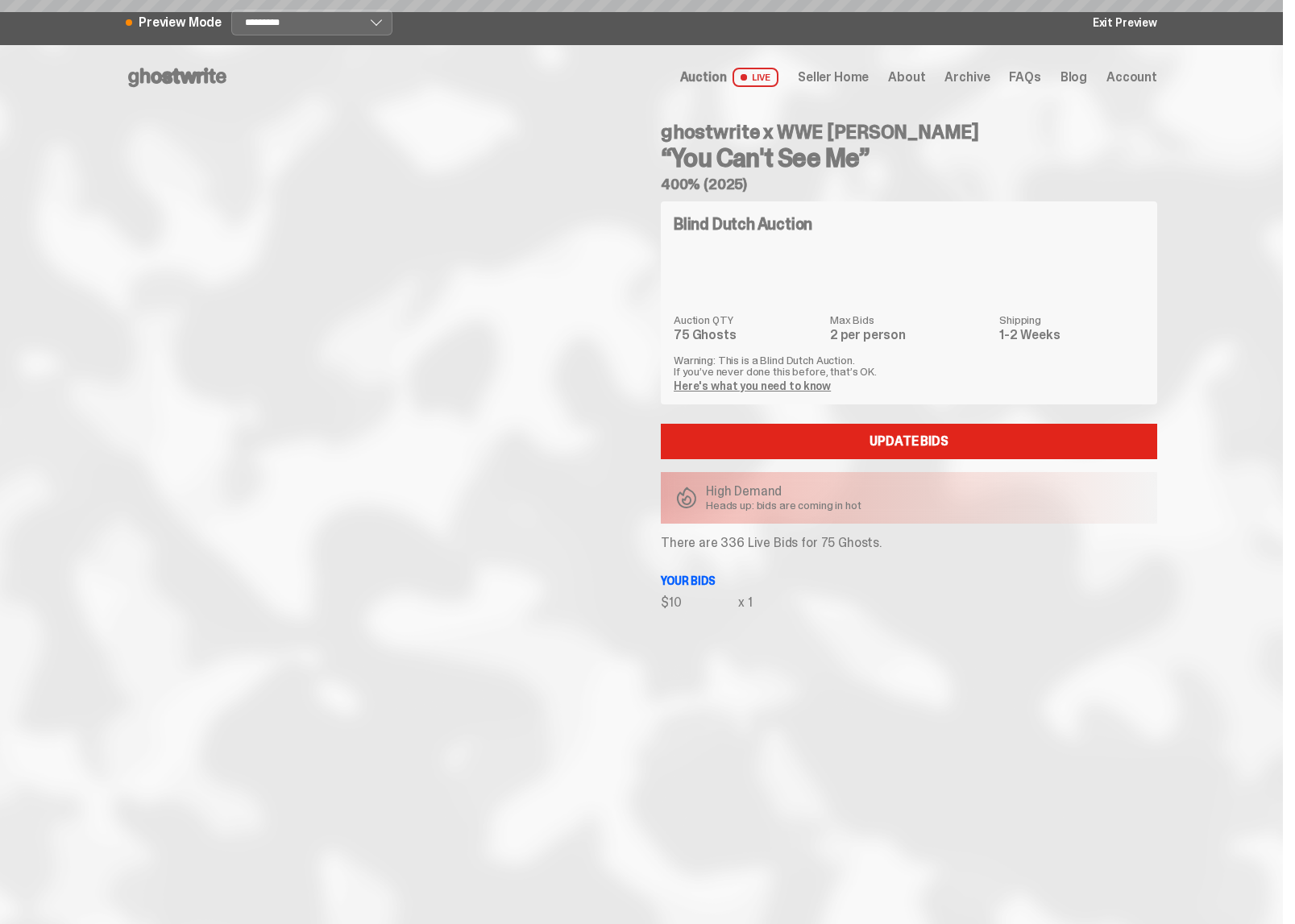
select select "******"
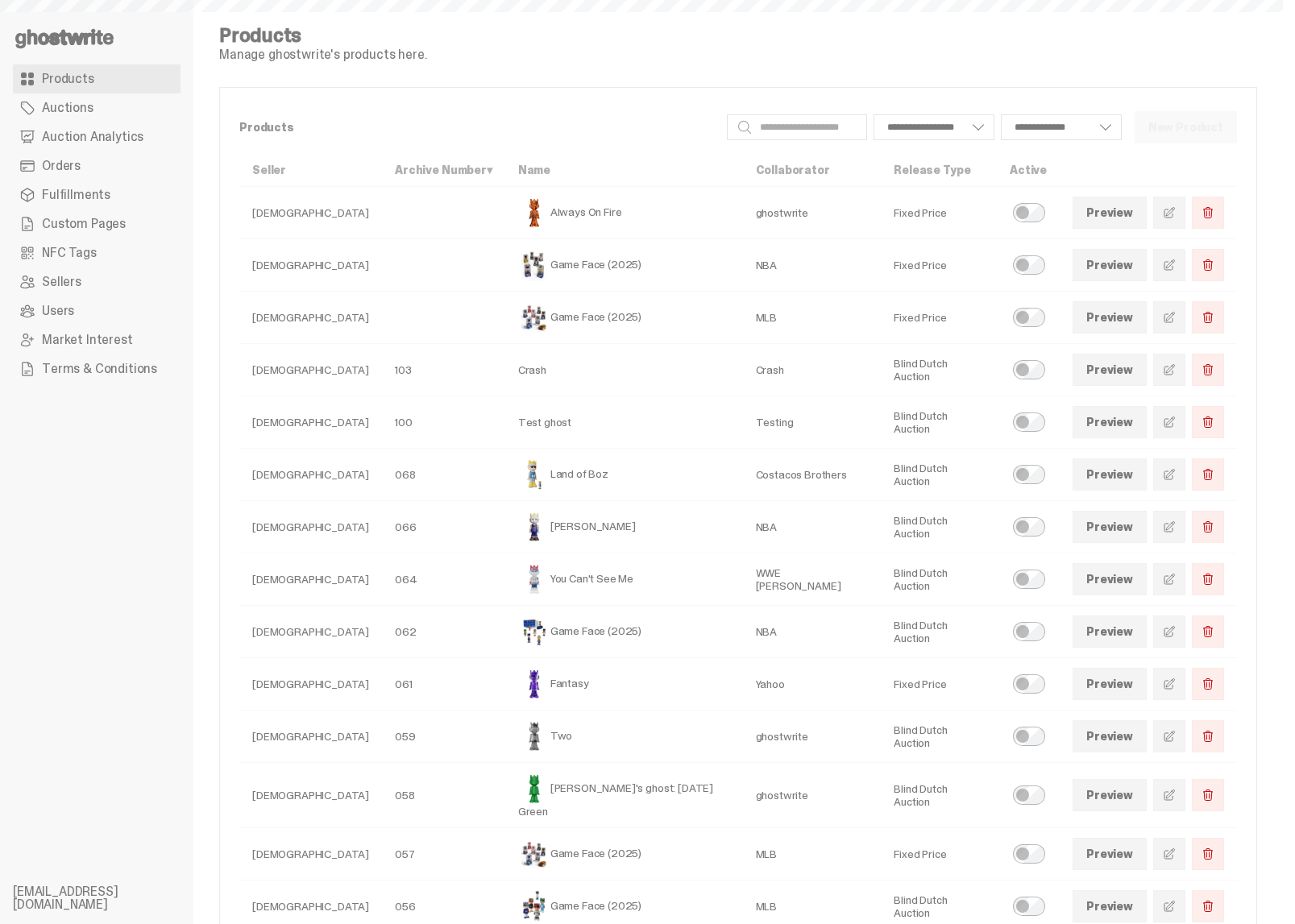
select select
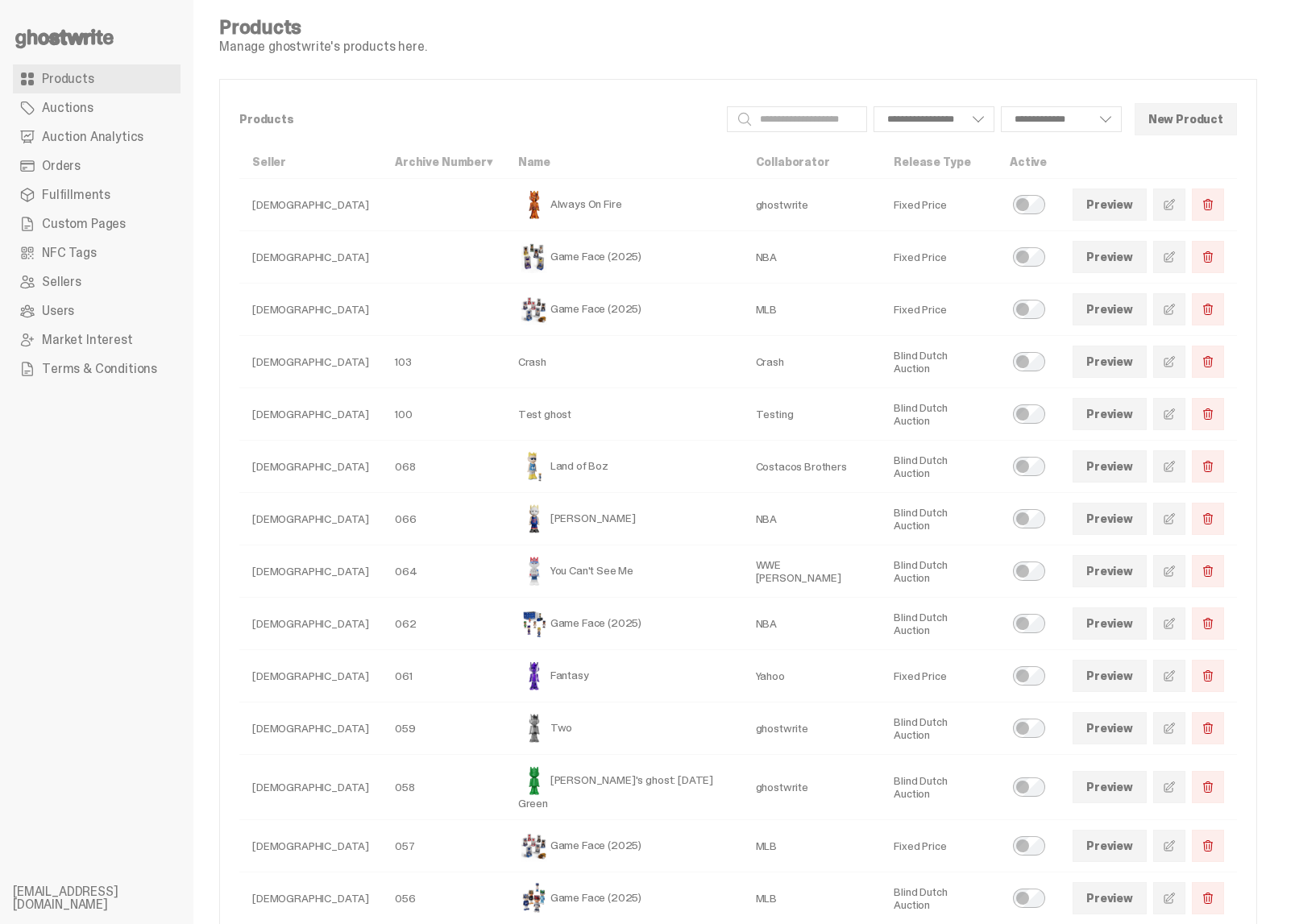
scroll to position [11, 0]
click at [1181, 581] on link at bounding box center [1169, 567] width 32 height 32
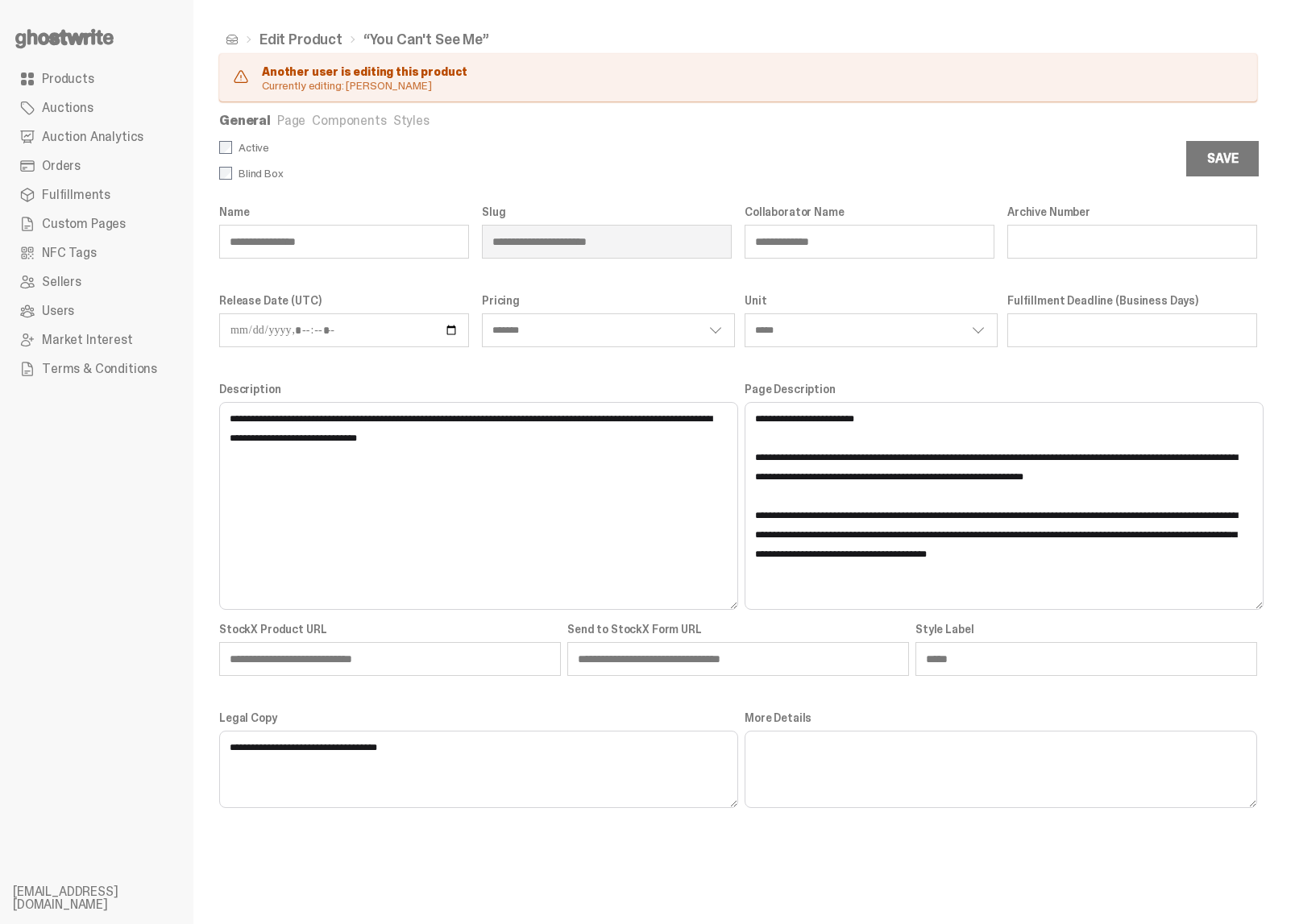
click at [324, 124] on link "Components" at bounding box center [349, 120] width 75 height 17
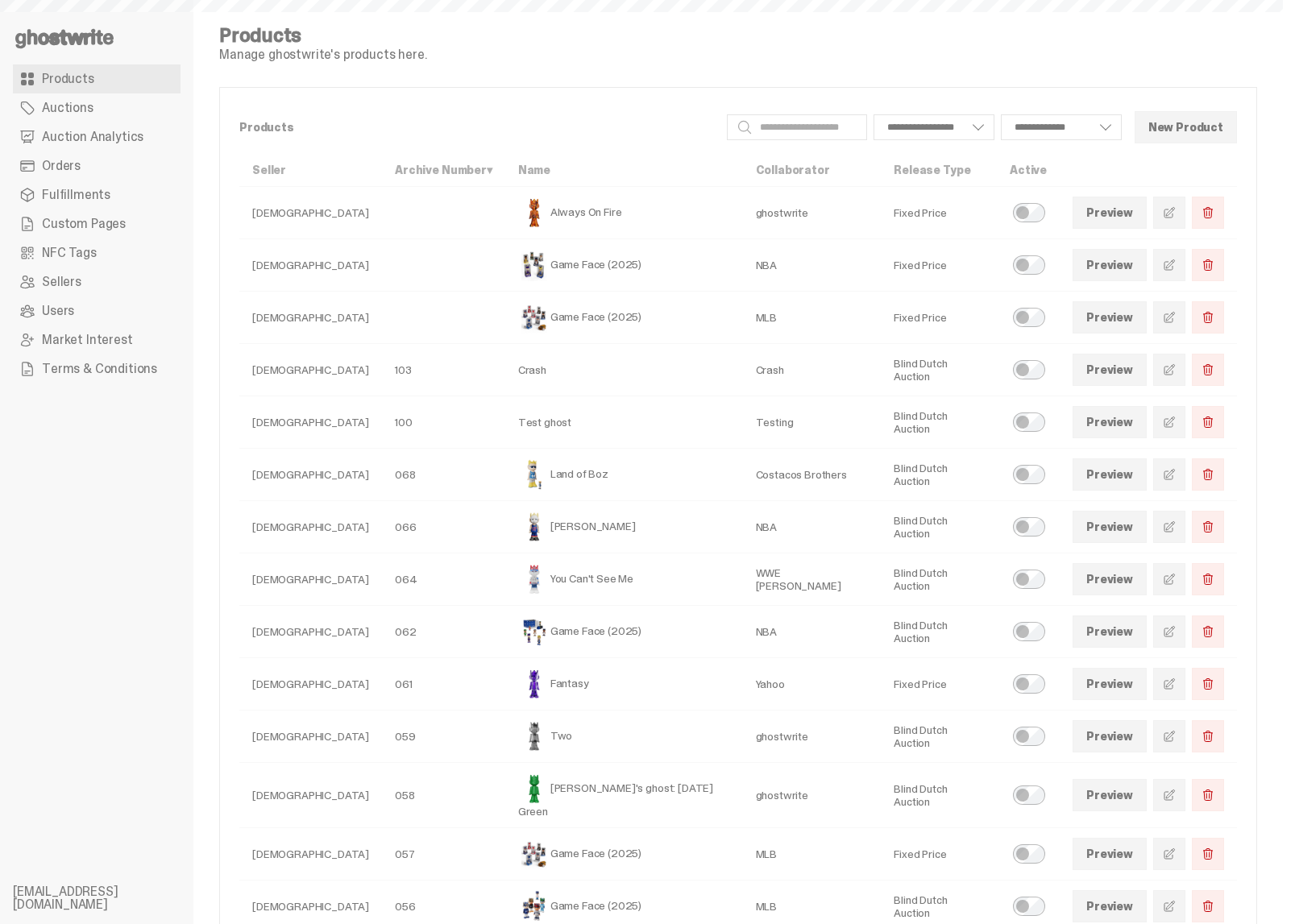
scroll to position [11, 0]
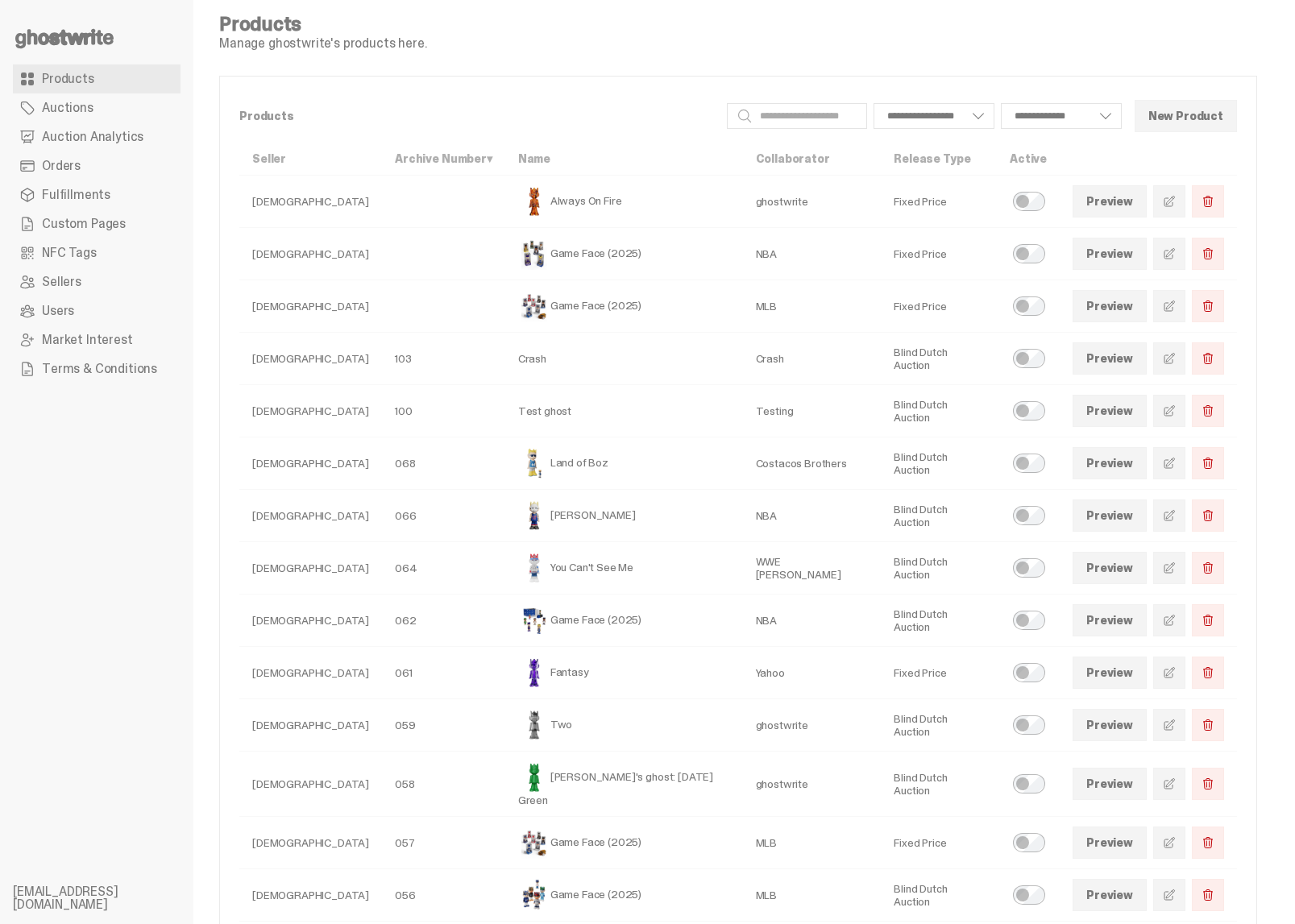
click at [1135, 577] on link "Preview" at bounding box center [1110, 567] width 75 height 32
select select
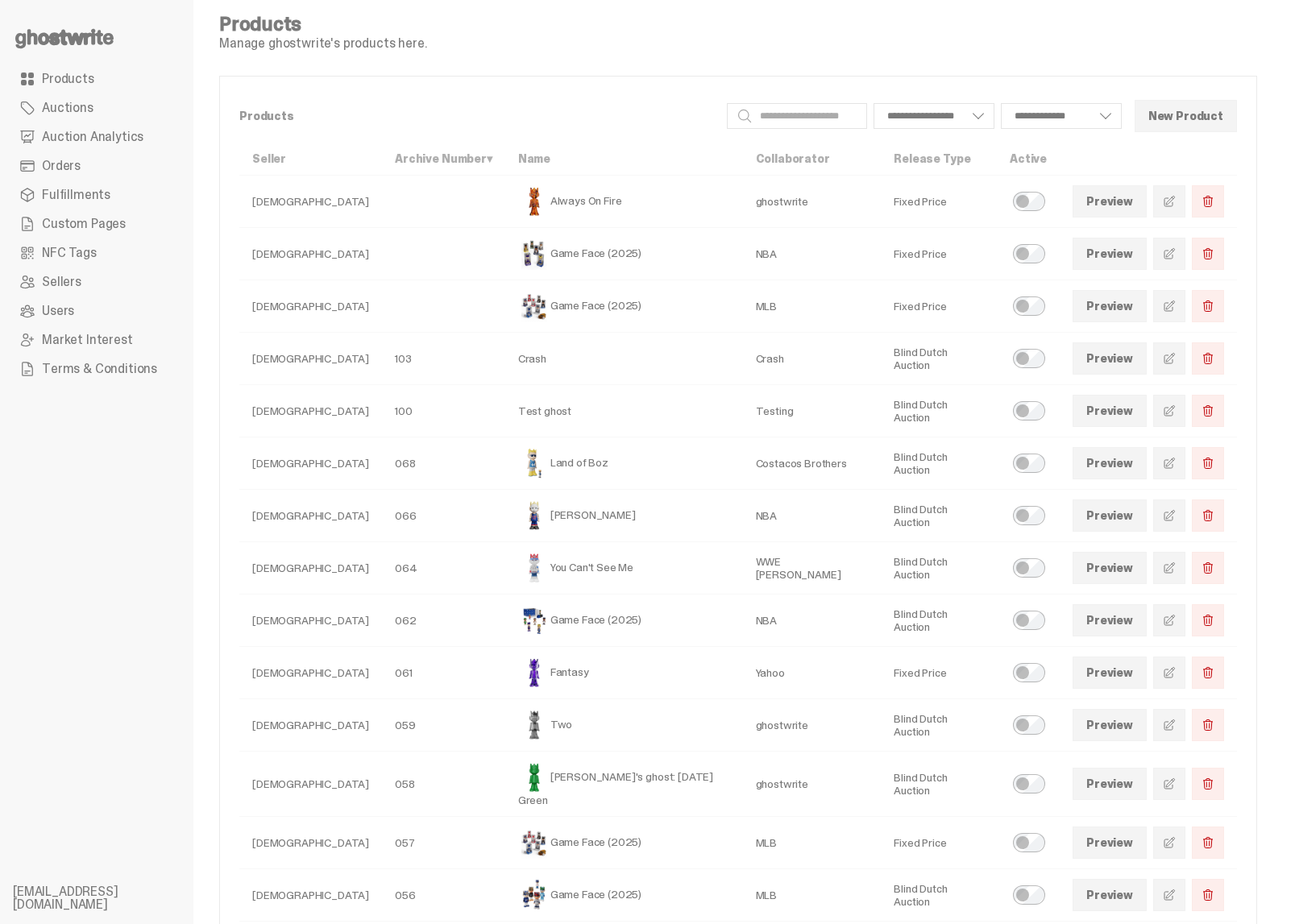
select select
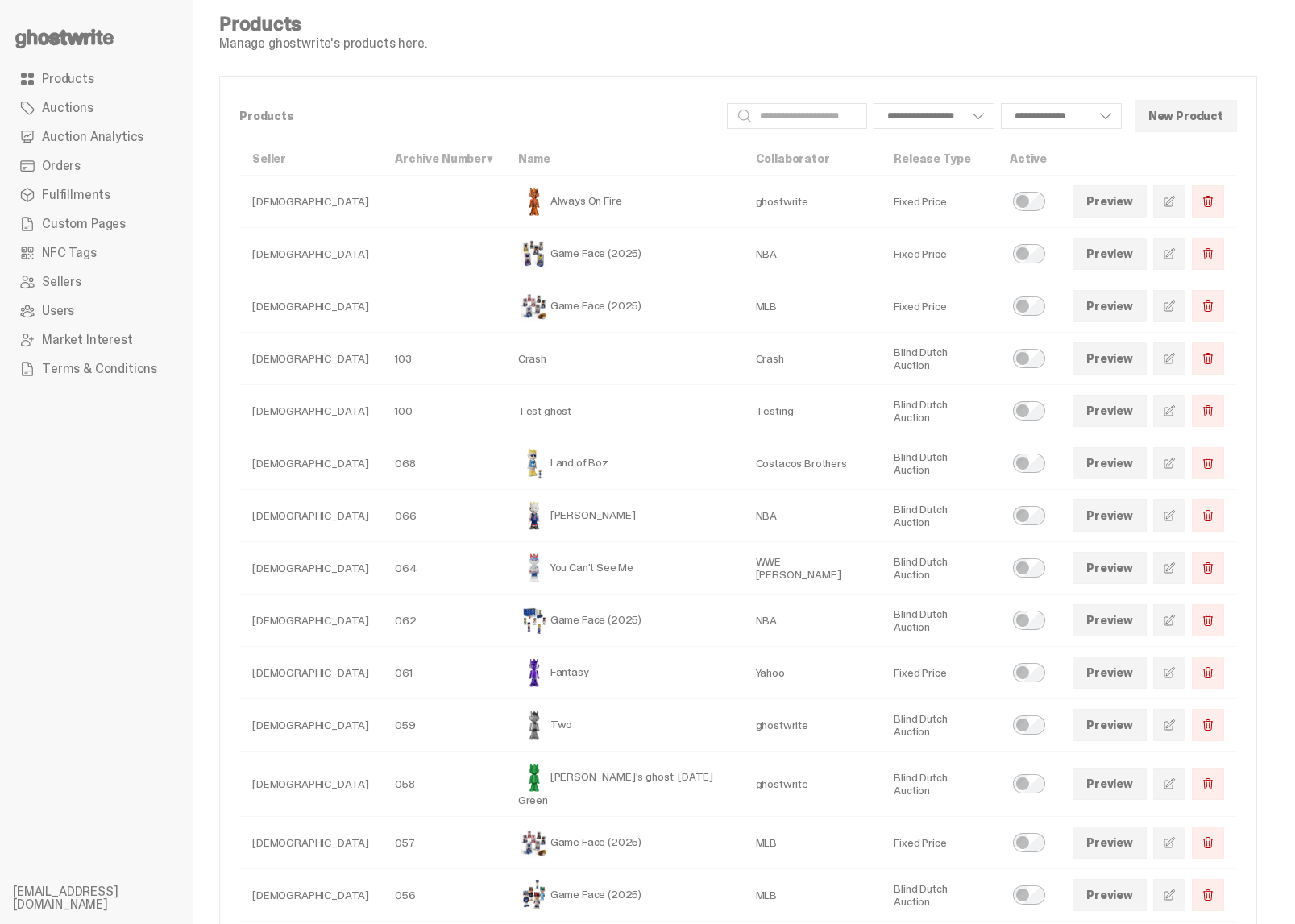
select select
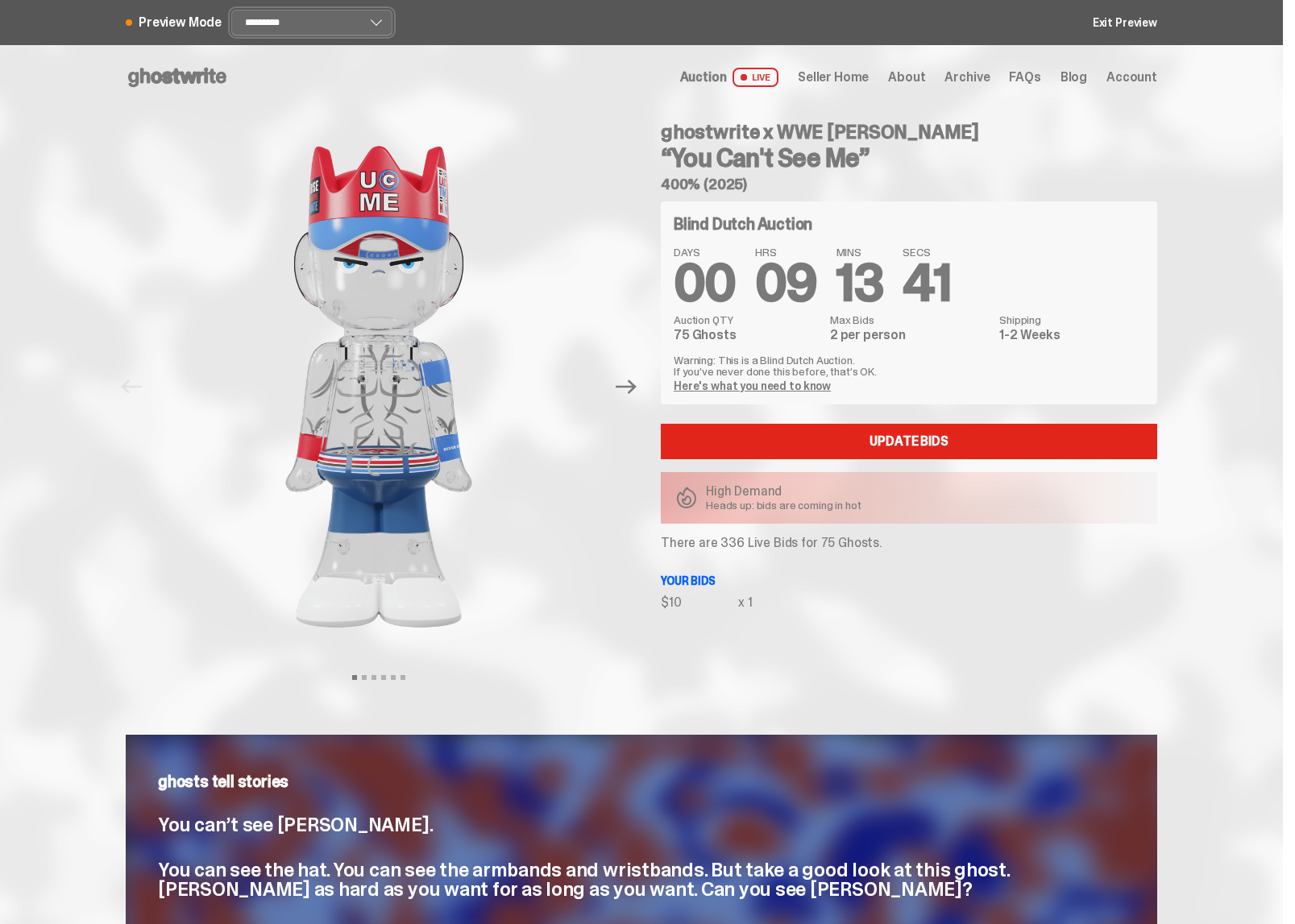
click at [304, 30] on select "**********" at bounding box center [311, 23] width 161 height 25
click at [234, 10] on select "**********" at bounding box center [311, 23] width 161 height 25
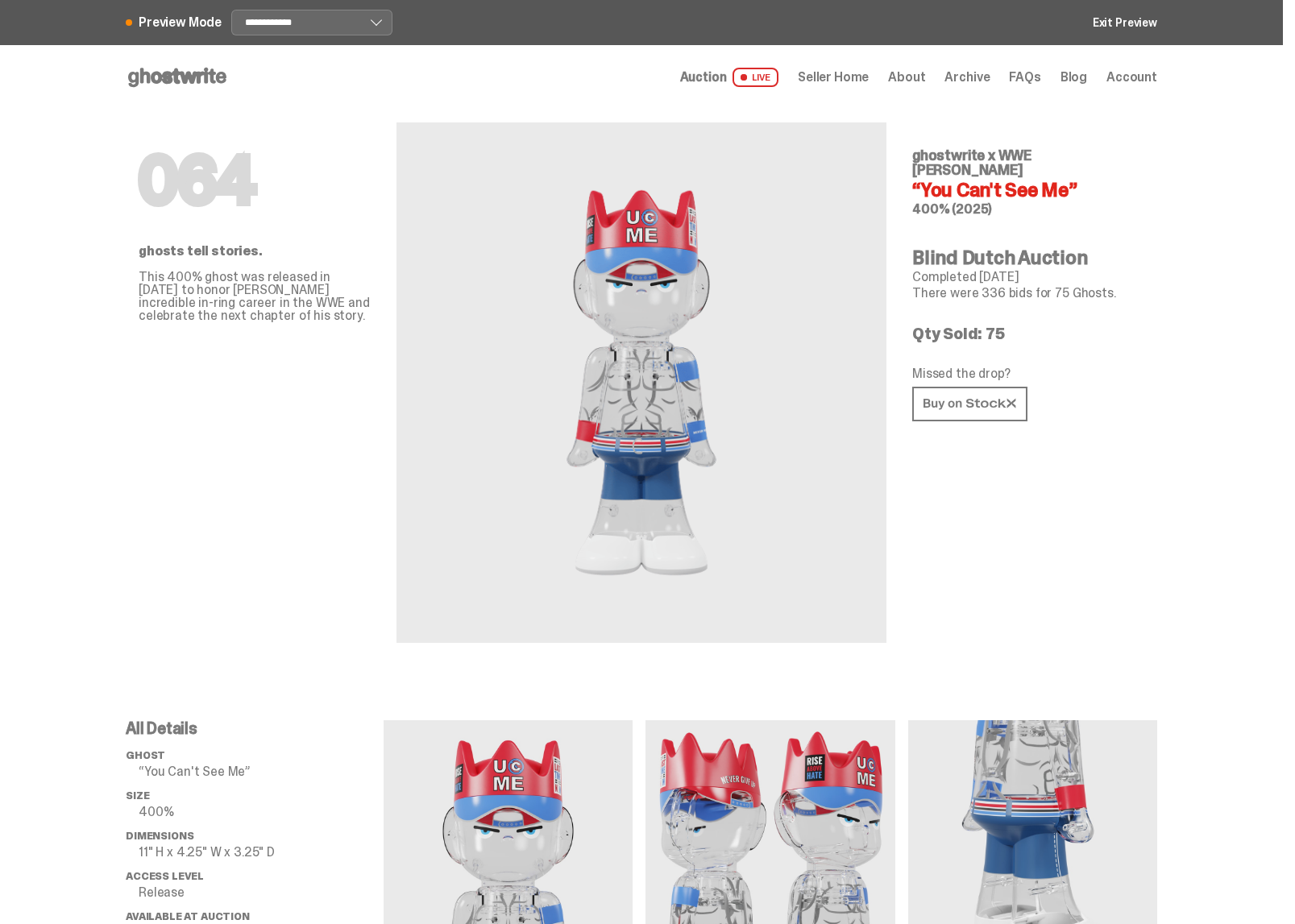
select select "*******"
